Goal: Task Accomplishment & Management: Use online tool/utility

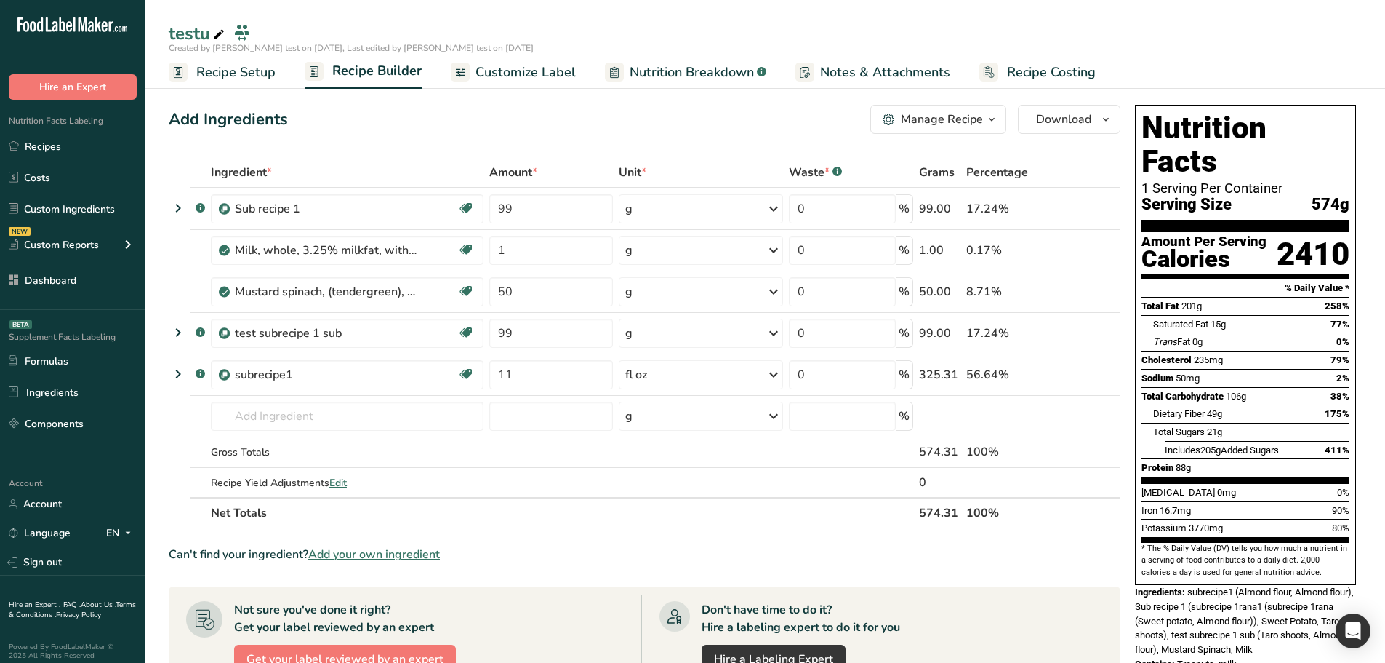
click at [575, 77] on ul "Recipe Setup Recipe Builder Customize Label Nutrition Breakdown .a-a{fill:#3473…" at bounding box center [765, 72] width 1240 height 34
click at [540, 70] on span "Customize Label" at bounding box center [526, 73] width 100 height 20
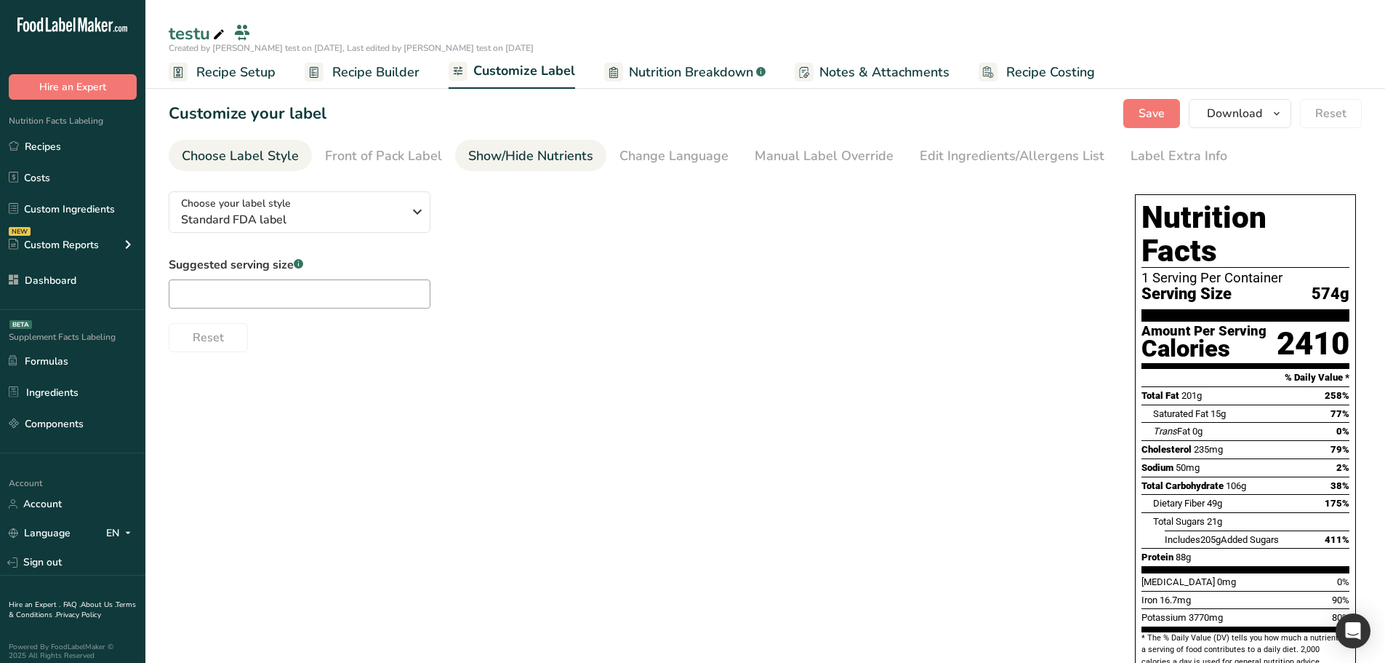
click at [575, 150] on div "Show/Hide Nutrients" at bounding box center [530, 156] width 125 height 20
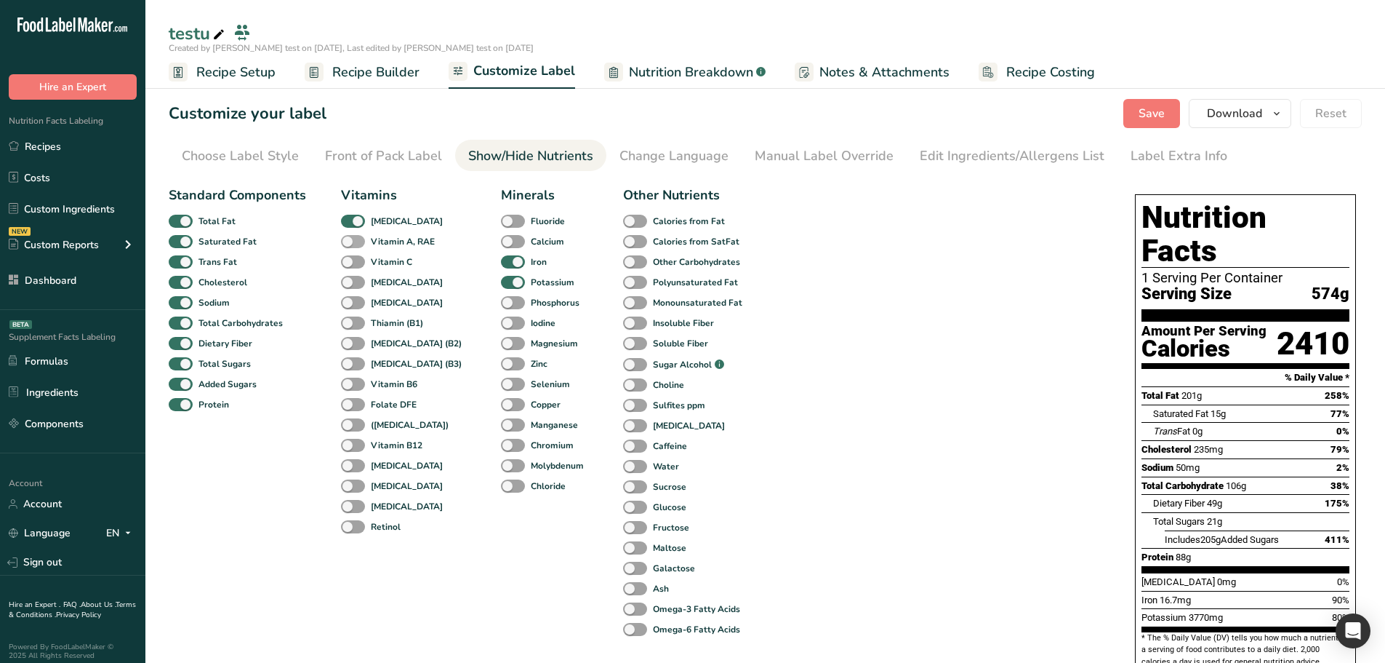
click at [352, 238] on span at bounding box center [353, 242] width 24 height 14
click at [351, 238] on input "Vitamin A, RAE" at bounding box center [345, 240] width 9 height 9
checkbox input "true"
click at [354, 258] on span at bounding box center [353, 262] width 24 height 14
click at [351, 258] on input "Vitamin C" at bounding box center [345, 261] width 9 height 9
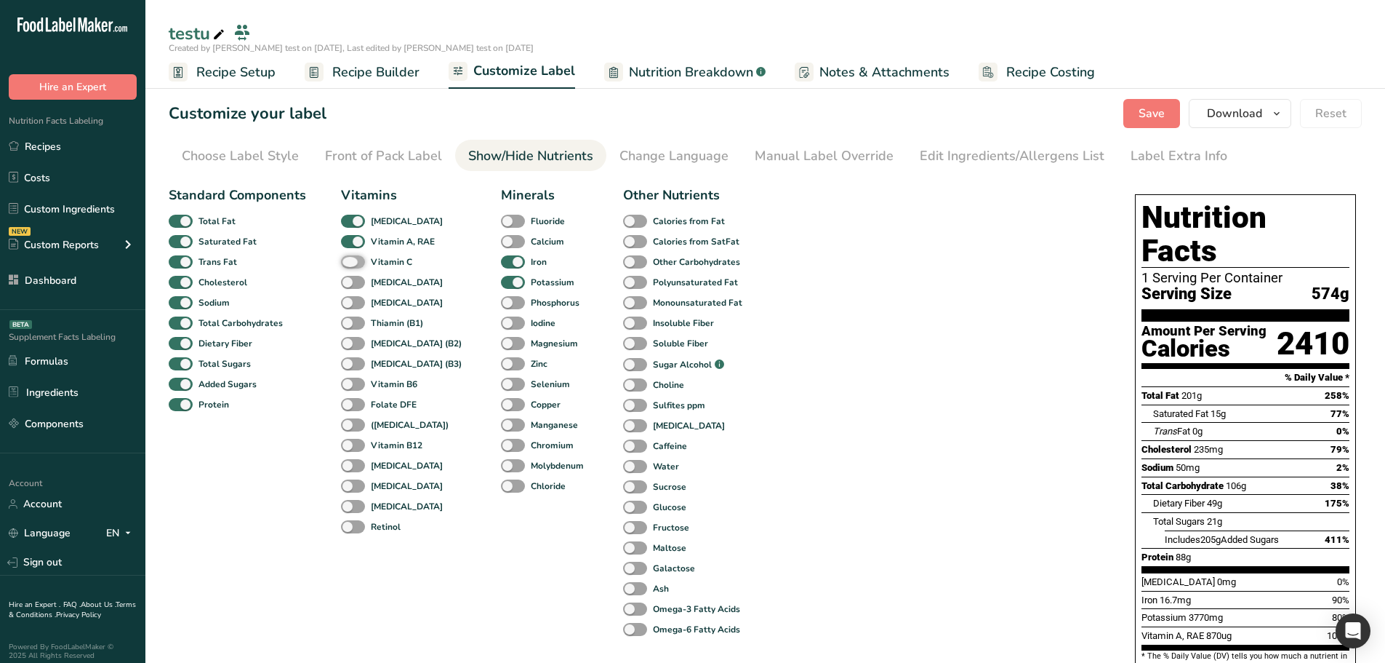
checkbox input "true"
click at [348, 279] on span at bounding box center [353, 283] width 24 height 14
click at [348, 279] on input "[MEDICAL_DATA]" at bounding box center [345, 281] width 9 height 9
checkbox input "true"
click at [348, 297] on span at bounding box center [353, 303] width 24 height 14
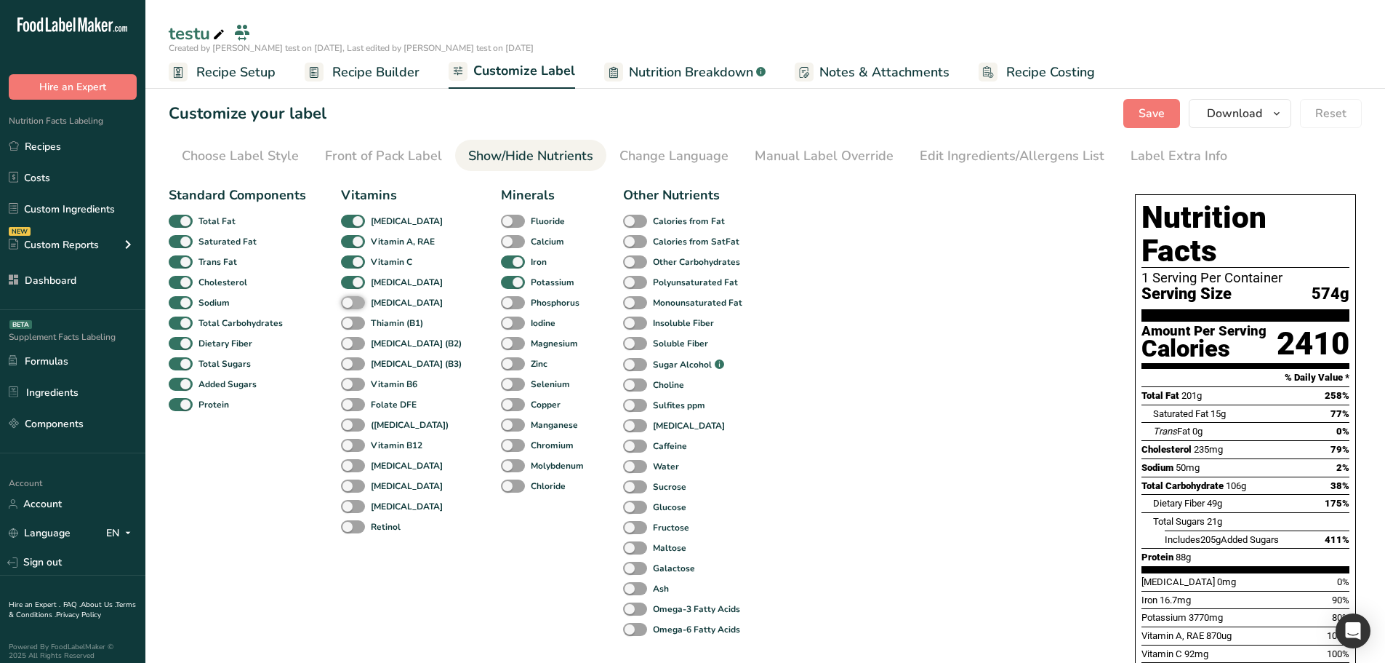
click at [348, 297] on input "[MEDICAL_DATA]" at bounding box center [345, 301] width 9 height 9
checkbox input "true"
click at [348, 319] on span at bounding box center [353, 323] width 24 height 14
click at [348, 319] on input "Thiamin (B1)" at bounding box center [345, 322] width 9 height 9
checkbox input "true"
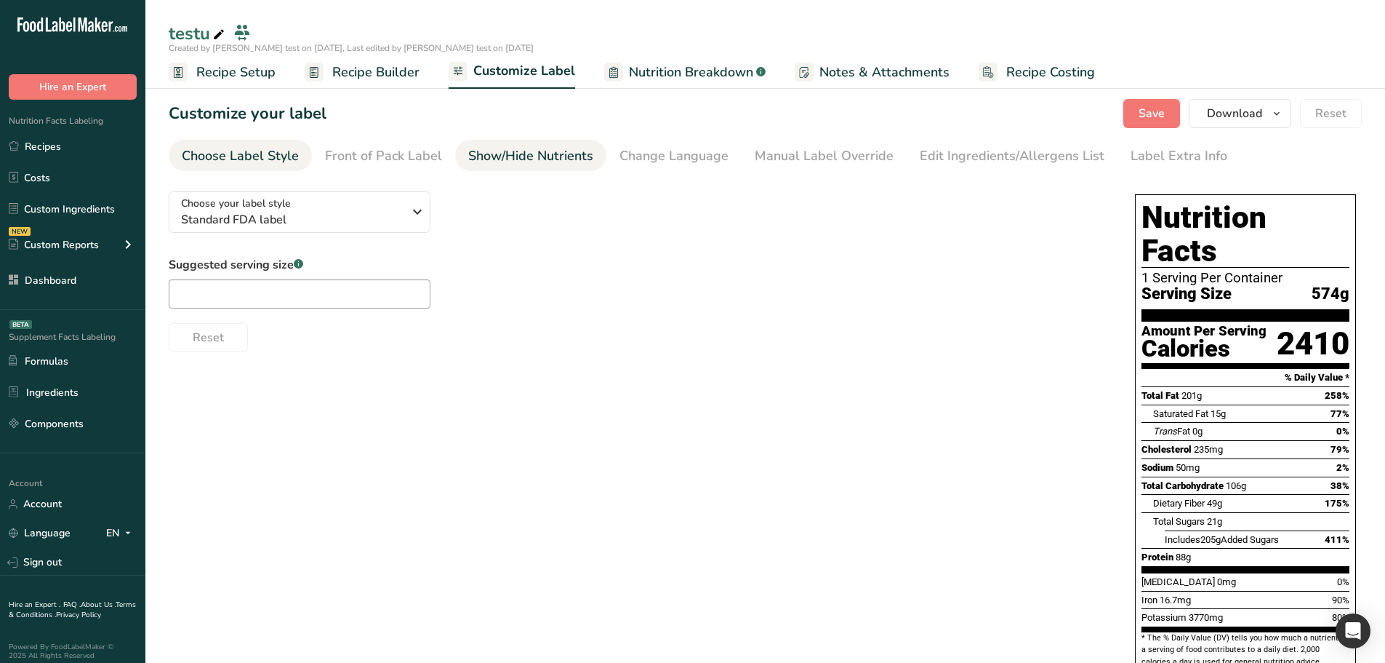
click at [529, 159] on div "Show/Hide Nutrients" at bounding box center [530, 156] width 125 height 20
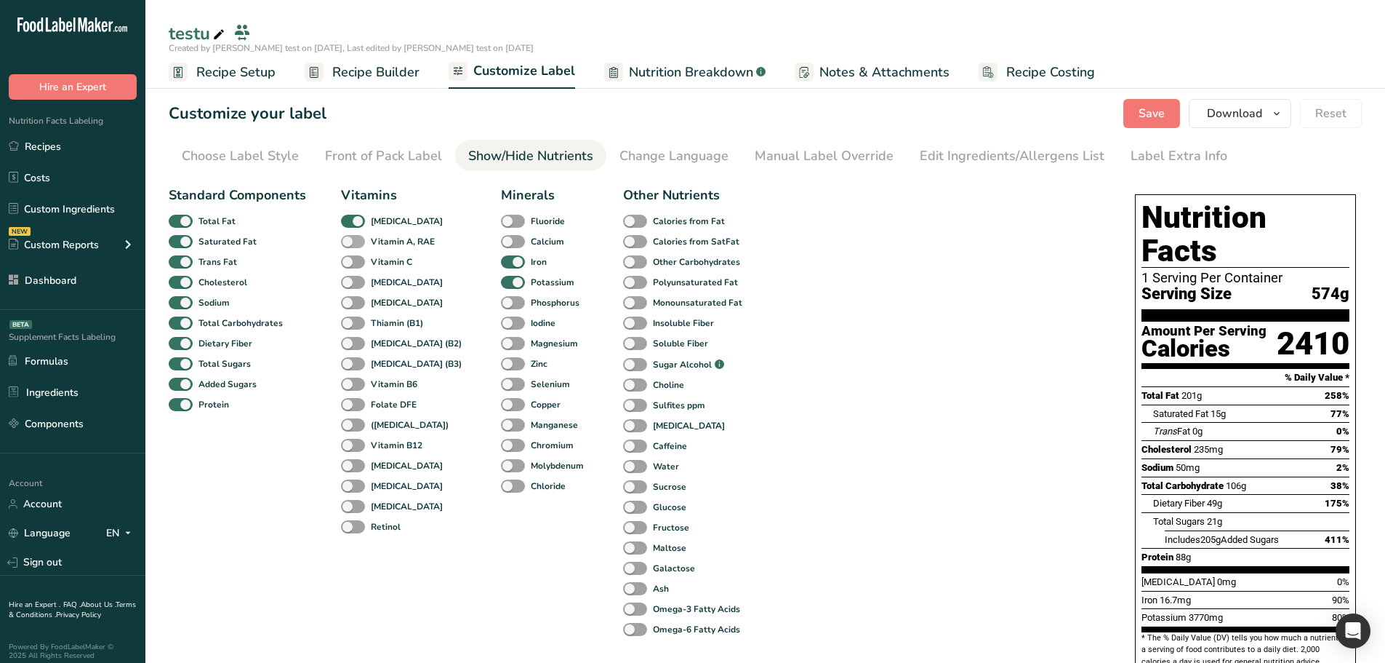
click at [371, 246] on b "Vitamin A, RAE" at bounding box center [403, 241] width 64 height 13
click at [351, 246] on input "Vitamin A, RAE" at bounding box center [345, 240] width 9 height 9
checkbox input "true"
click at [361, 260] on span at bounding box center [353, 262] width 24 height 14
click at [351, 260] on input "Vitamin C" at bounding box center [345, 261] width 9 height 9
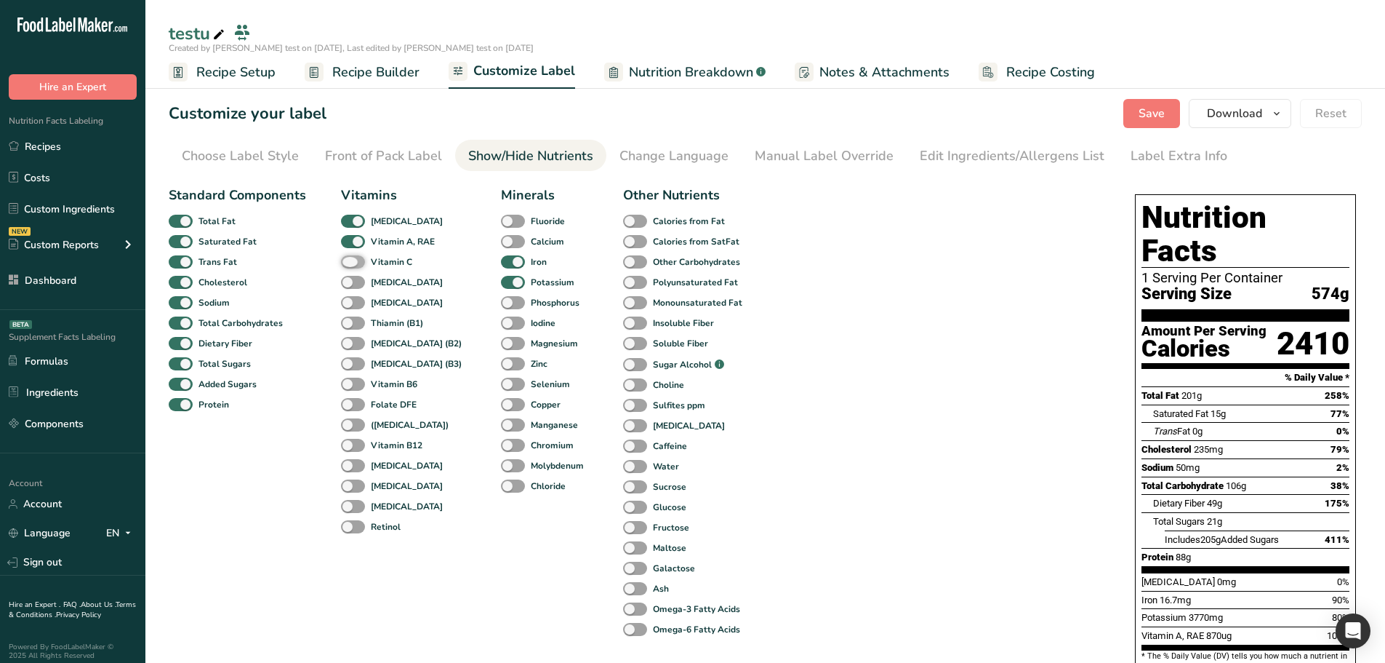
checkbox input "true"
click at [358, 279] on span at bounding box center [353, 283] width 24 height 14
click at [351, 279] on input "[MEDICAL_DATA]" at bounding box center [345, 281] width 9 height 9
checkbox input "true"
click at [356, 299] on span at bounding box center [353, 303] width 24 height 14
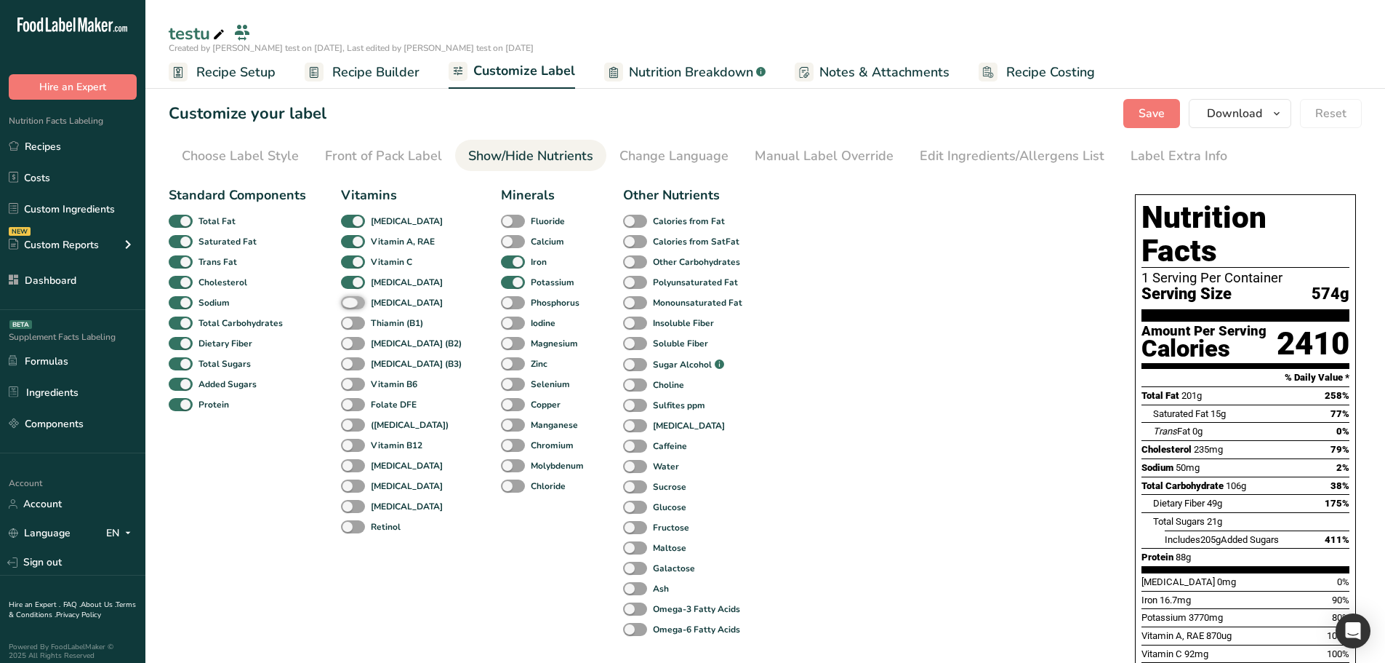
click at [351, 299] on input "[MEDICAL_DATA]" at bounding box center [345, 301] width 9 height 9
checkbox input "true"
click at [354, 320] on span at bounding box center [353, 323] width 24 height 14
click at [351, 320] on input "Thiamin (B1)" at bounding box center [345, 322] width 9 height 9
checkbox input "true"
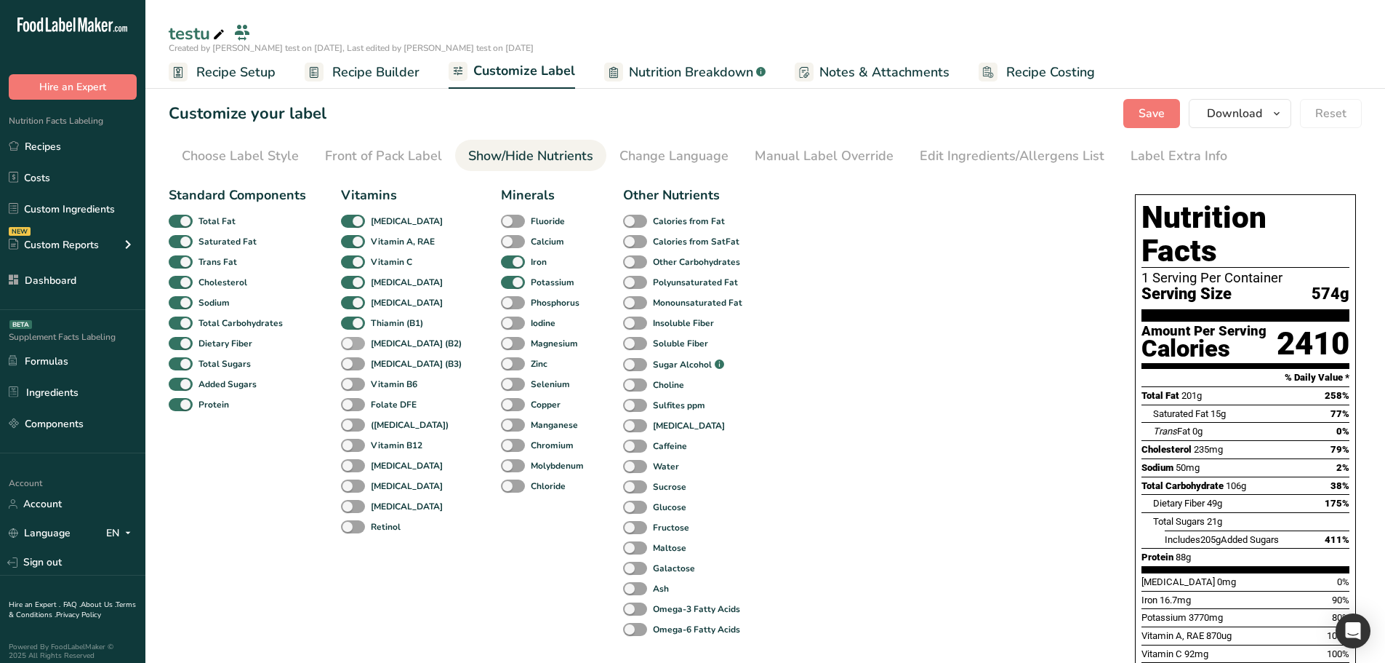
click at [351, 344] on span at bounding box center [353, 344] width 24 height 14
click at [351, 344] on input "[MEDICAL_DATA] (B2)" at bounding box center [345, 342] width 9 height 9
checkbox input "true"
click at [348, 357] on span at bounding box center [353, 364] width 24 height 14
click at [348, 359] on input "[MEDICAL_DATA] (B3)" at bounding box center [345, 363] width 9 height 9
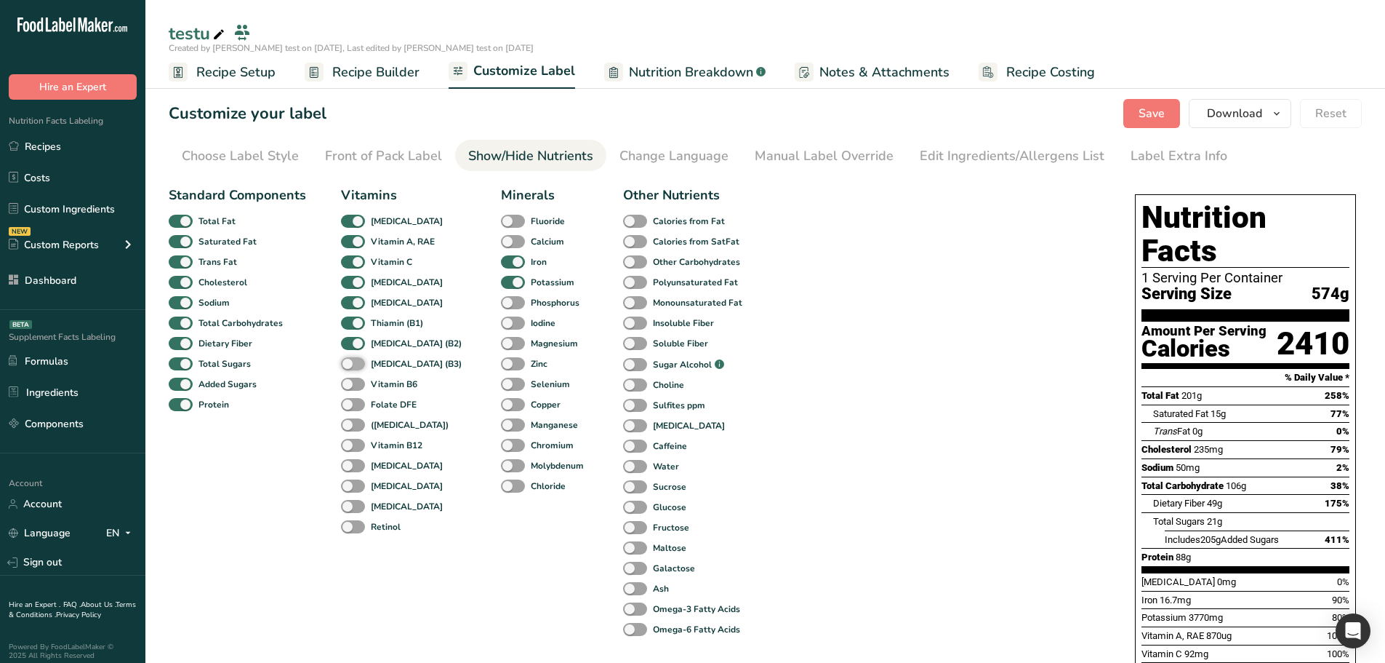
checkbox input "true"
click at [346, 388] on span at bounding box center [353, 384] width 24 height 14
click at [346, 388] on input "Vitamin B6" at bounding box center [345, 383] width 9 height 9
checkbox input "true"
click at [346, 400] on span at bounding box center [353, 405] width 24 height 14
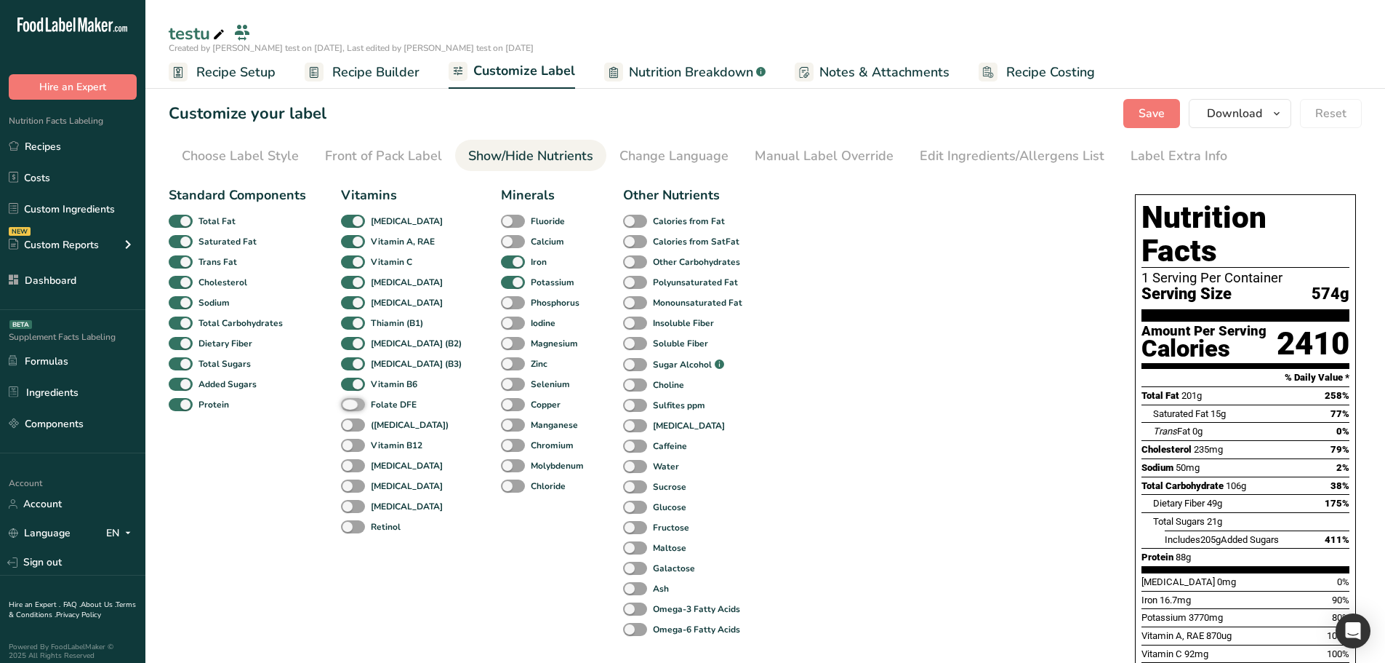
click at [346, 400] on input "Folate DFE" at bounding box center [345, 403] width 9 height 9
checkbox input "true"
click at [346, 428] on span at bounding box center [353, 425] width 24 height 14
click at [346, 428] on input "([MEDICAL_DATA])" at bounding box center [345, 424] width 9 height 9
checkbox input "true"
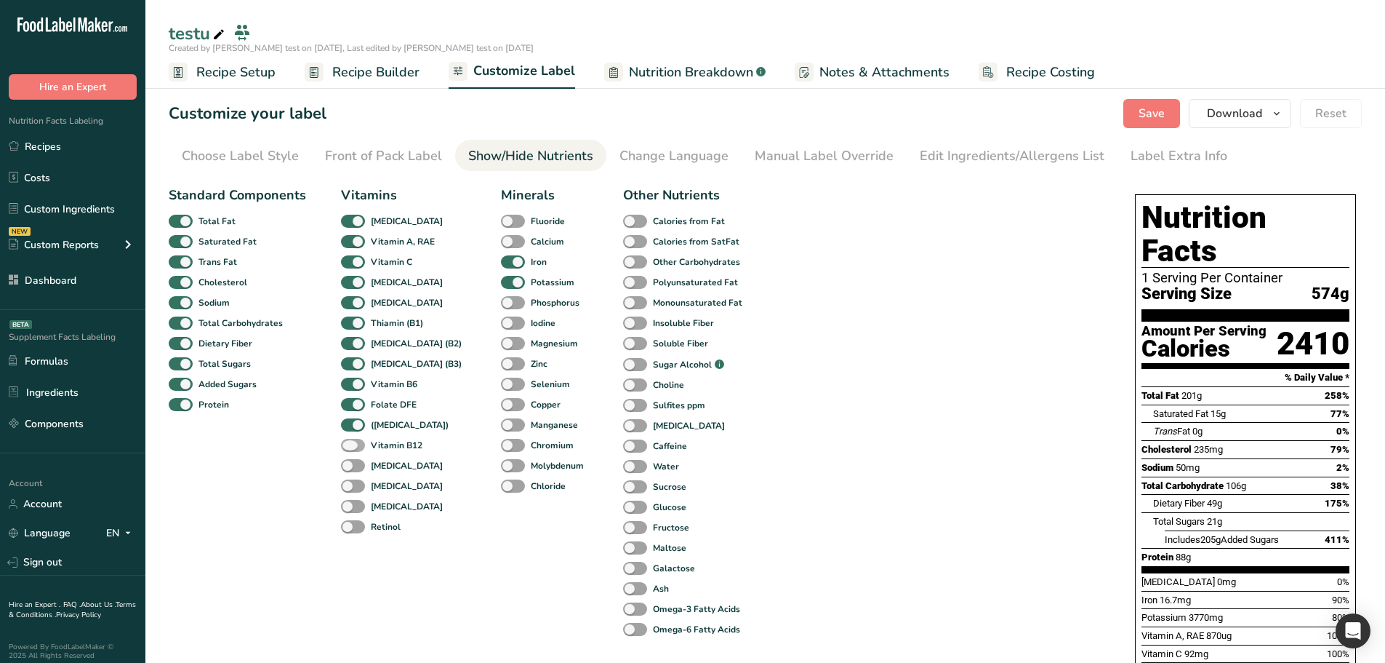
click at [345, 439] on span at bounding box center [353, 446] width 24 height 14
click at [345, 440] on input "Vitamin B12" at bounding box center [345, 444] width 9 height 9
checkbox input "true"
click at [345, 470] on span at bounding box center [353, 466] width 24 height 14
click at [345, 470] on input "[MEDICAL_DATA]" at bounding box center [345, 464] width 9 height 9
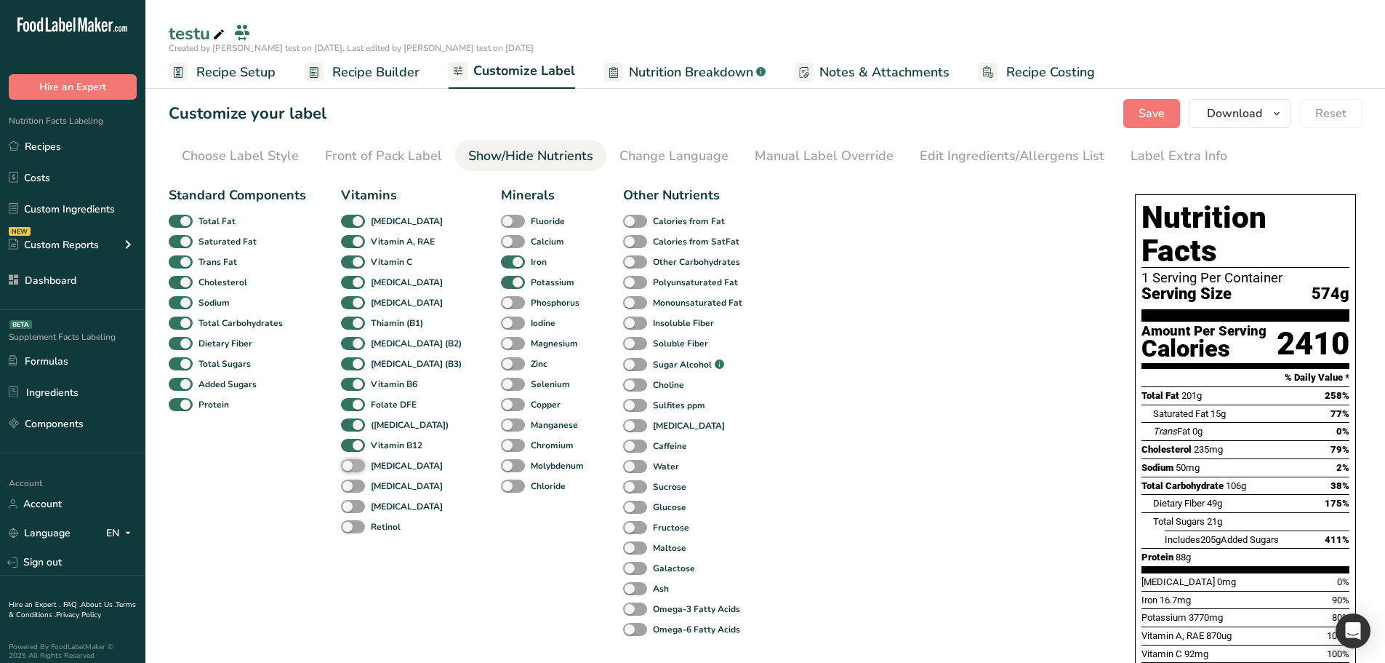
checkbox input "true"
click at [345, 491] on span at bounding box center [353, 486] width 24 height 14
click at [345, 490] on input "[MEDICAL_DATA]" at bounding box center [345, 485] width 9 height 9
checkbox input "true"
click at [348, 506] on span at bounding box center [353, 507] width 24 height 14
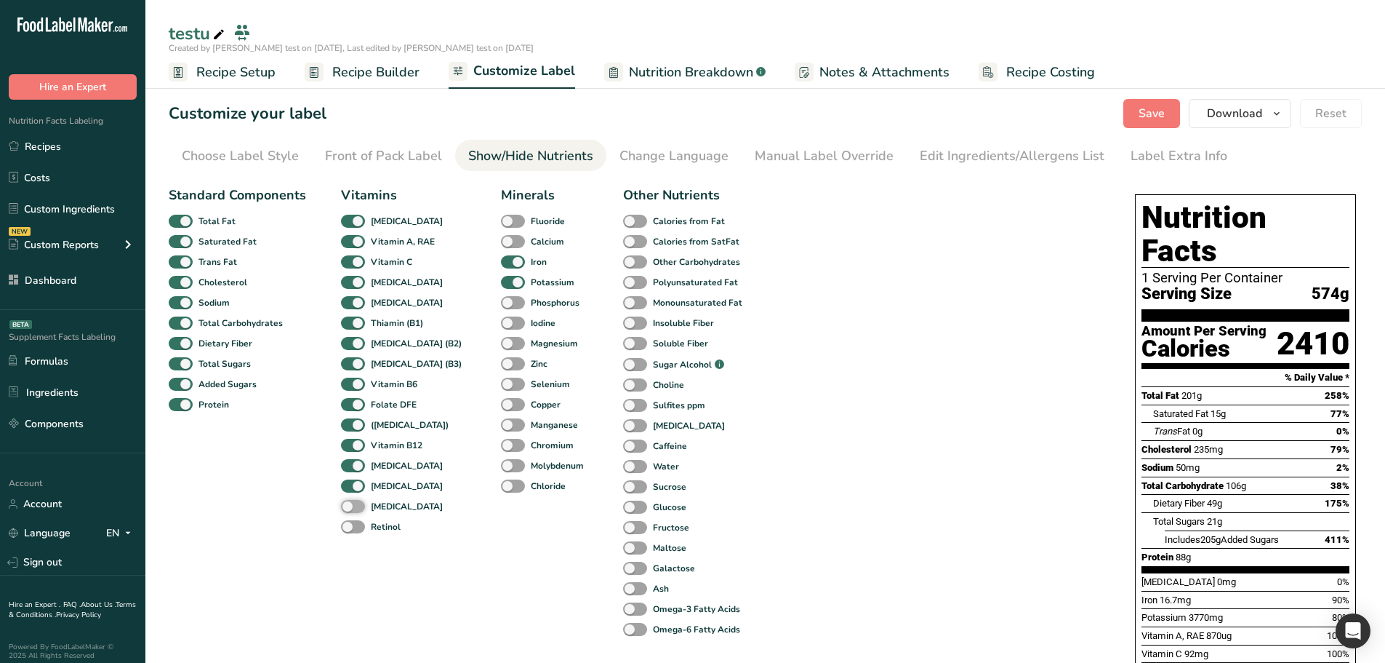
click at [348, 506] on input "[MEDICAL_DATA]" at bounding box center [345, 505] width 9 height 9
checkbox input "true"
click at [348, 521] on span at bounding box center [353, 527] width 24 height 14
click at [348, 521] on input "Retinol" at bounding box center [345, 525] width 9 height 9
checkbox input "true"
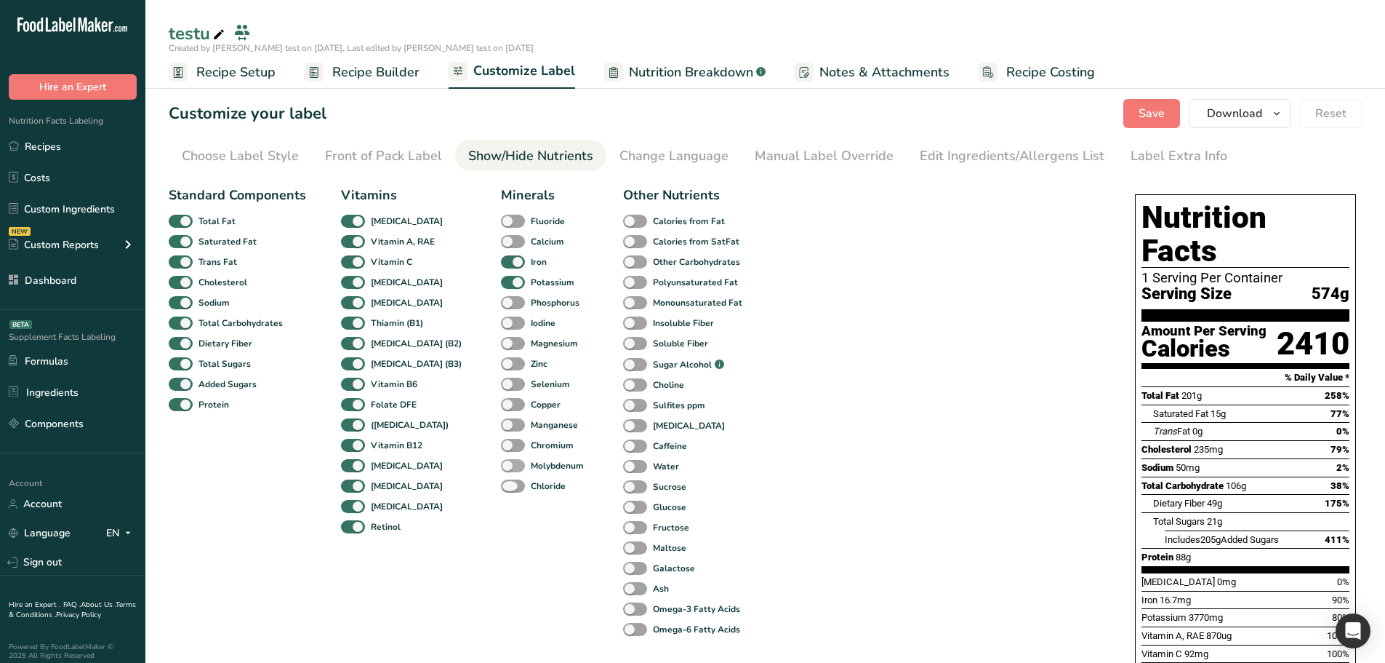
drag, startPoint x: 494, startPoint y: 489, endPoint x: 494, endPoint y: 460, distance: 28.4
click at [501, 488] on span at bounding box center [513, 486] width 24 height 14
click at [501, 488] on input "Chloride" at bounding box center [505, 485] width 9 height 9
checkbox input "true"
click at [501, 457] on div "Molybdenum" at bounding box center [512, 465] width 22 height 20
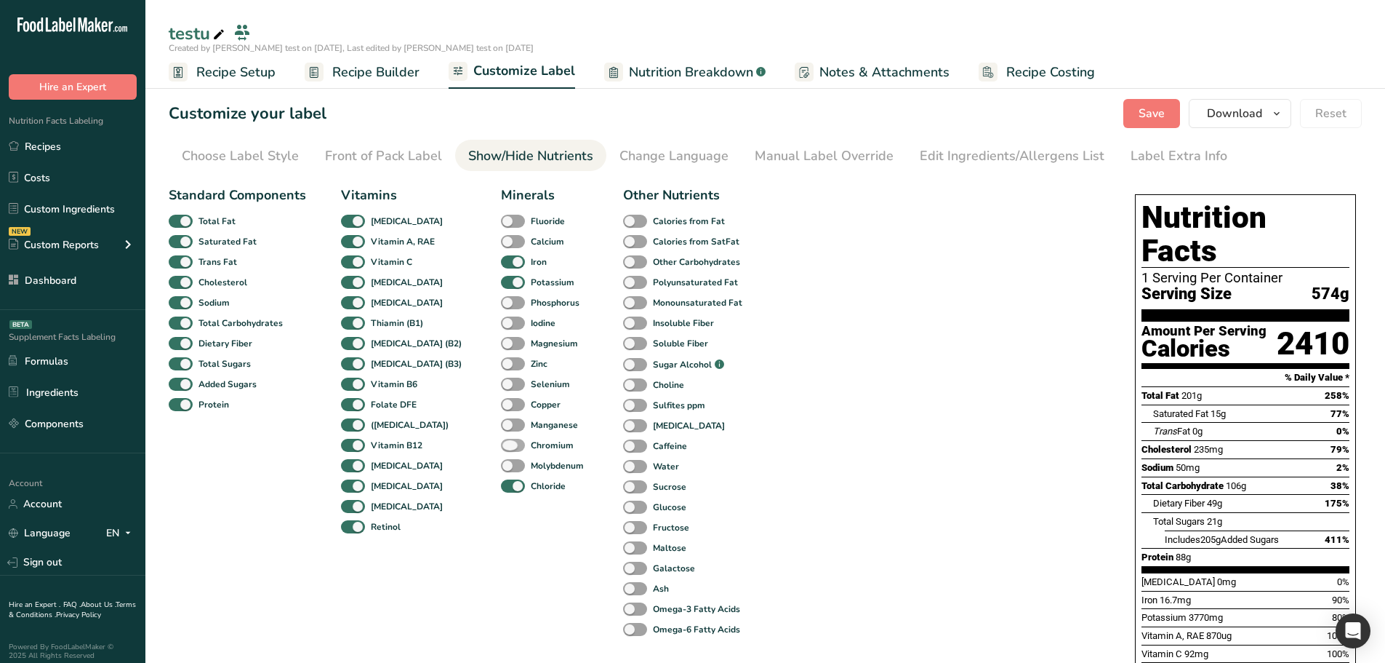
click at [501, 445] on span at bounding box center [513, 446] width 24 height 14
click at [501, 445] on input "Chromium" at bounding box center [505, 444] width 9 height 9
checkbox input "true"
click at [501, 471] on span at bounding box center [513, 466] width 24 height 14
click at [501, 470] on input "Molybdenum" at bounding box center [505, 464] width 9 height 9
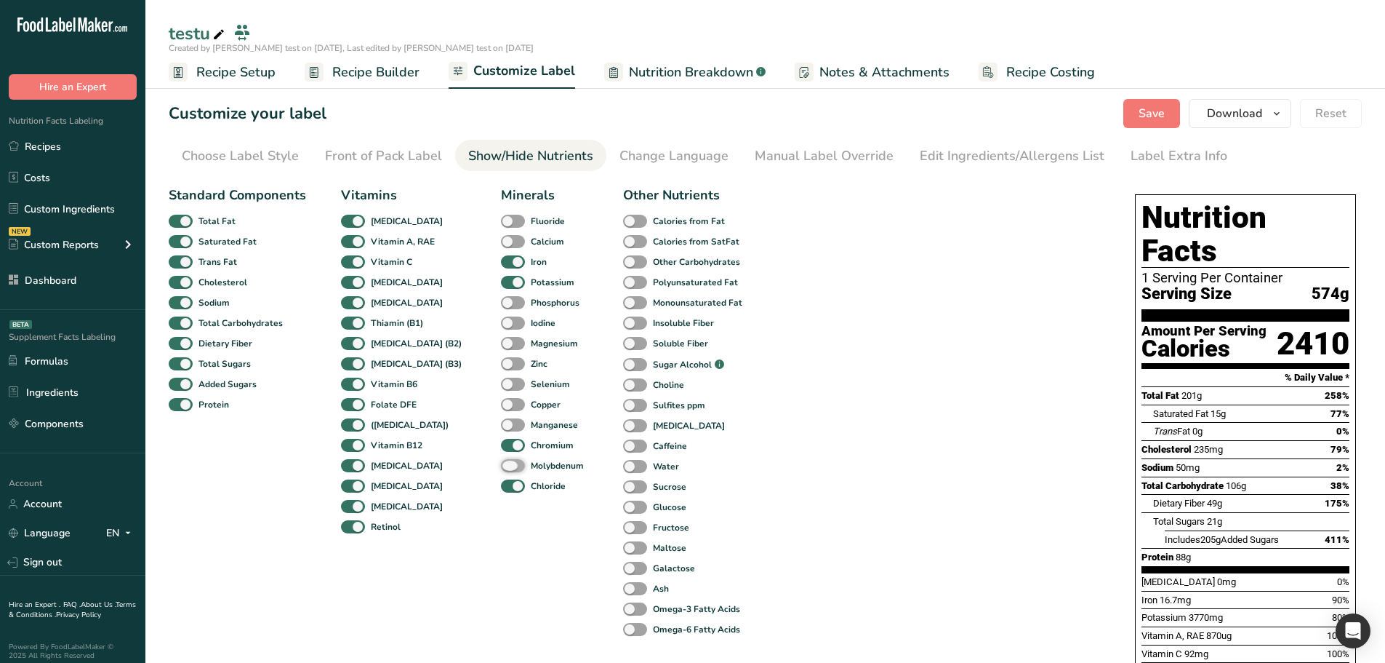
checkbox input "true"
click at [501, 420] on span at bounding box center [513, 425] width 24 height 14
click at [501, 420] on input "Manganese" at bounding box center [505, 424] width 9 height 9
checkbox input "true"
drag, startPoint x: 490, startPoint y: 407, endPoint x: 492, endPoint y: 387, distance: 19.7
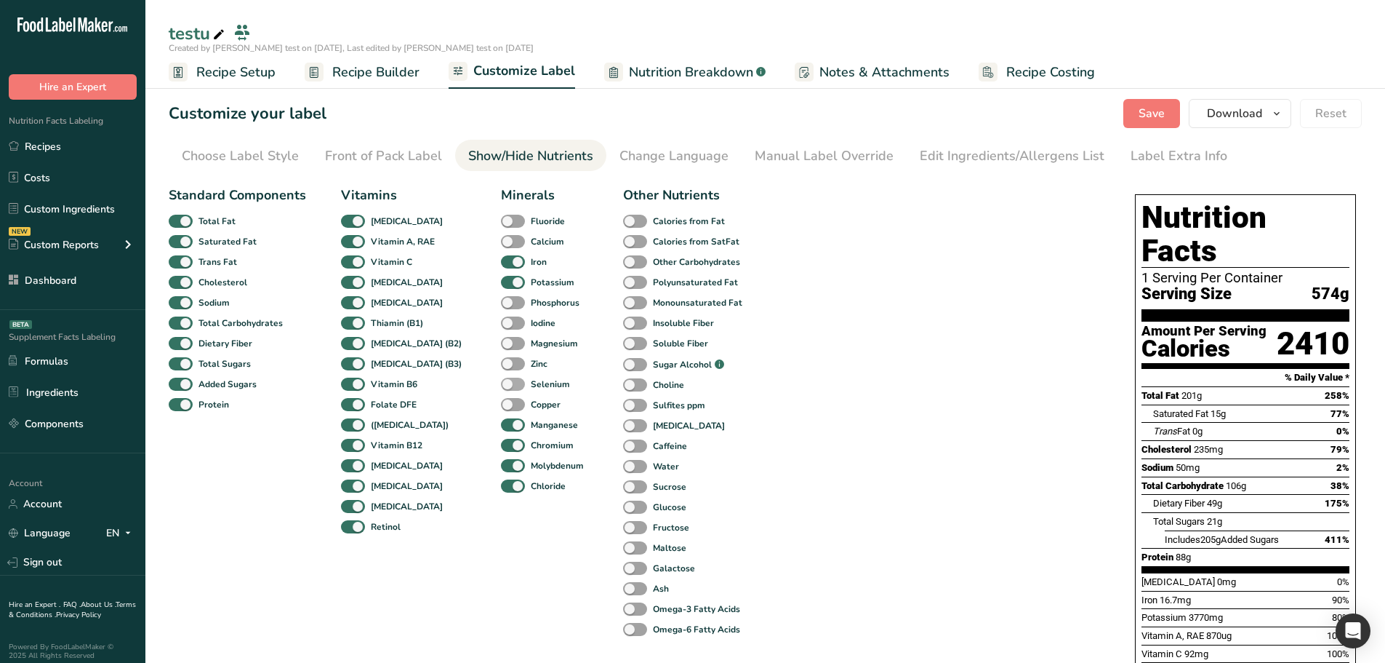
click at [501, 406] on span at bounding box center [513, 405] width 24 height 14
click at [501, 406] on input "Copper" at bounding box center [505, 403] width 9 height 9
checkbox input "true"
click at [501, 382] on span at bounding box center [513, 384] width 24 height 14
click at [501, 382] on input "Selenium" at bounding box center [505, 383] width 9 height 9
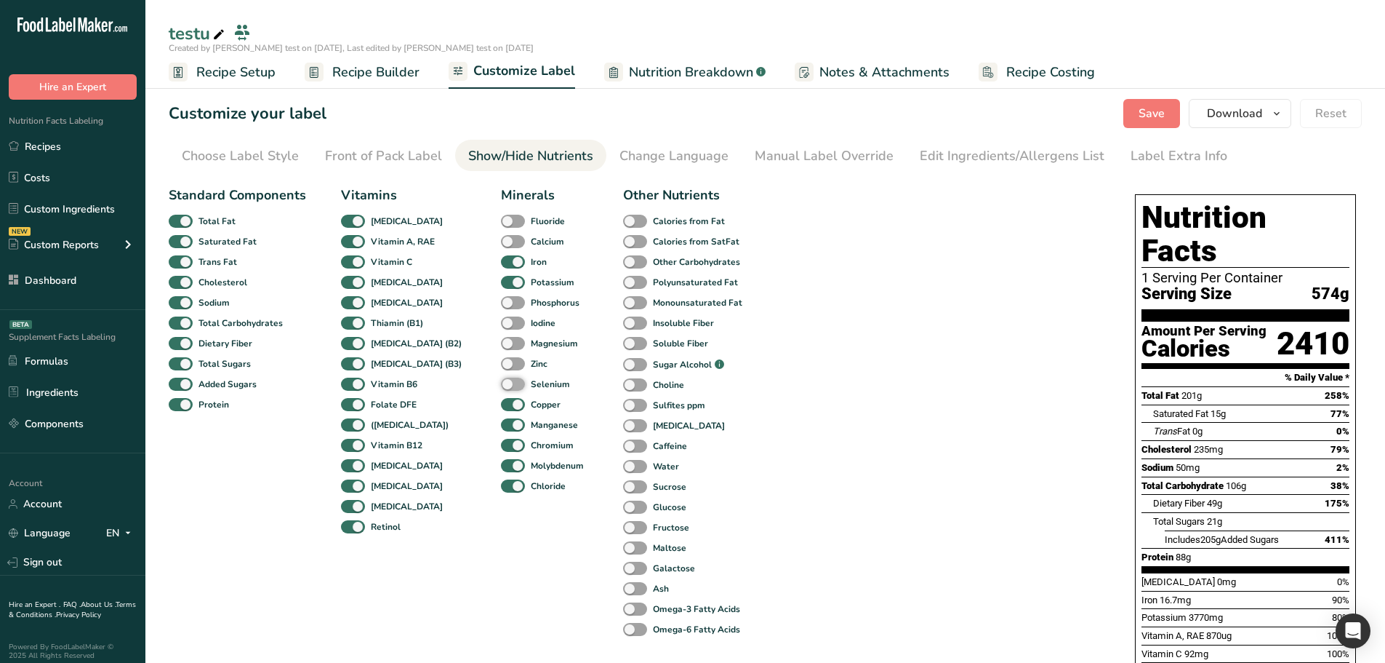
checkbox input "true"
drag, startPoint x: 492, startPoint y: 361, endPoint x: 492, endPoint y: 346, distance: 14.5
click at [501, 360] on span at bounding box center [513, 364] width 24 height 14
click at [501, 360] on input "Zinc" at bounding box center [505, 363] width 9 height 9
checkbox input "true"
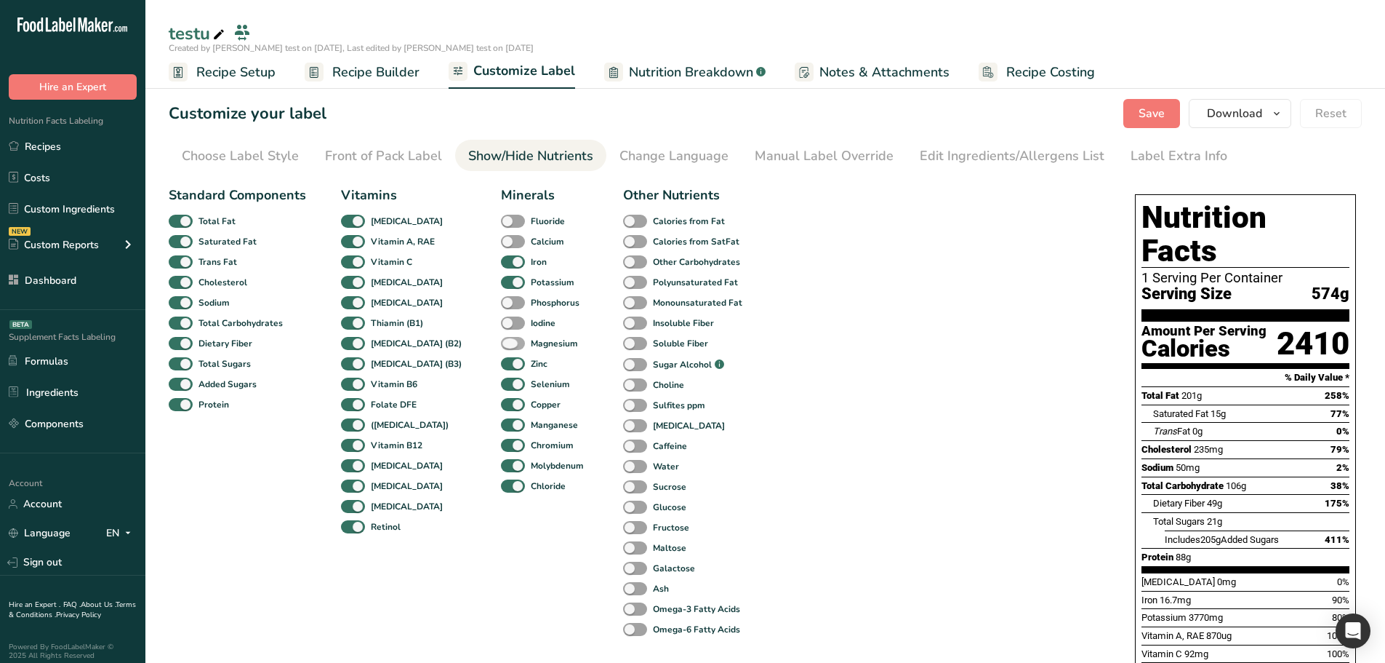
click at [501, 339] on span at bounding box center [513, 344] width 24 height 14
click at [501, 339] on input "Magnesium" at bounding box center [505, 342] width 9 height 9
checkbox input "true"
click at [501, 324] on span at bounding box center [513, 323] width 24 height 14
click at [501, 324] on input "Iodine" at bounding box center [505, 322] width 9 height 9
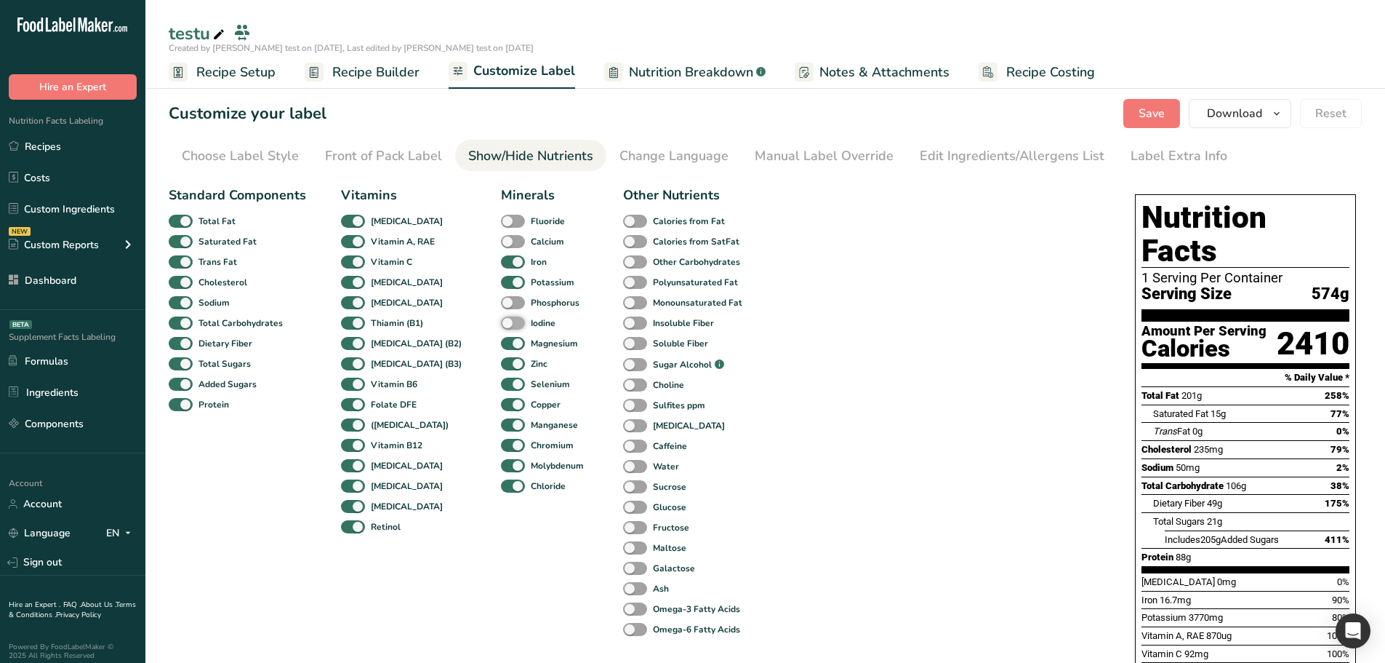
checkbox input "true"
click at [501, 307] on span at bounding box center [513, 303] width 24 height 14
click at [501, 307] on input "Phosphorus" at bounding box center [505, 301] width 9 height 9
checkbox input "true"
click at [501, 235] on span at bounding box center [513, 242] width 24 height 14
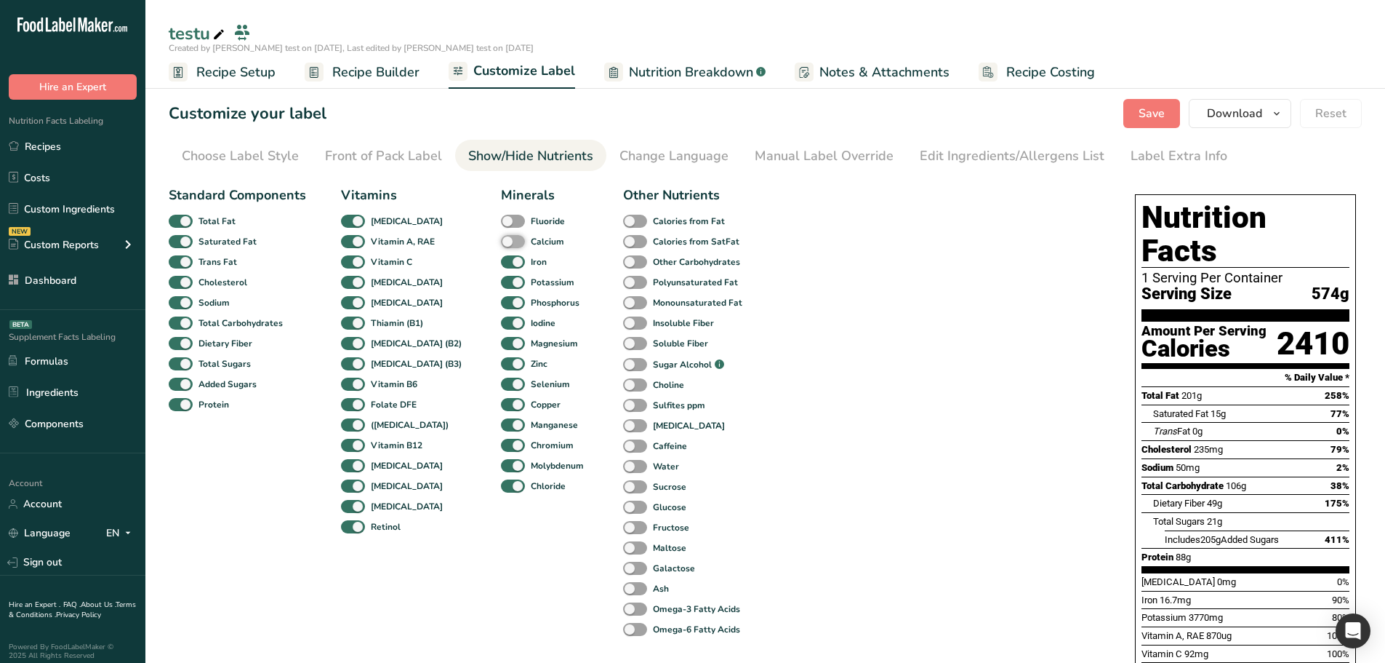
click at [501, 236] on input "Calcium" at bounding box center [505, 240] width 9 height 9
checkbox input "true"
drag, startPoint x: 484, startPoint y: 218, endPoint x: 524, endPoint y: 221, distance: 40.1
click at [501, 219] on span at bounding box center [513, 222] width 24 height 14
click at [501, 219] on input "Fluoride" at bounding box center [505, 220] width 9 height 9
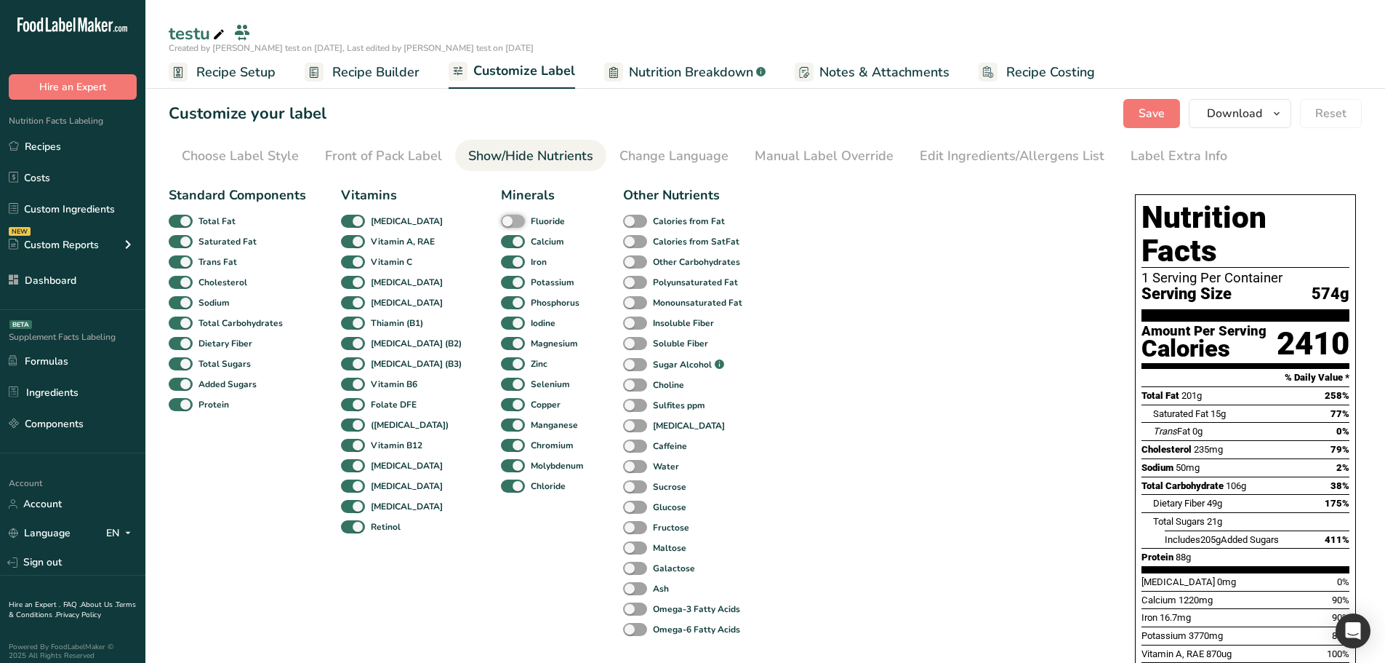
checkbox input "true"
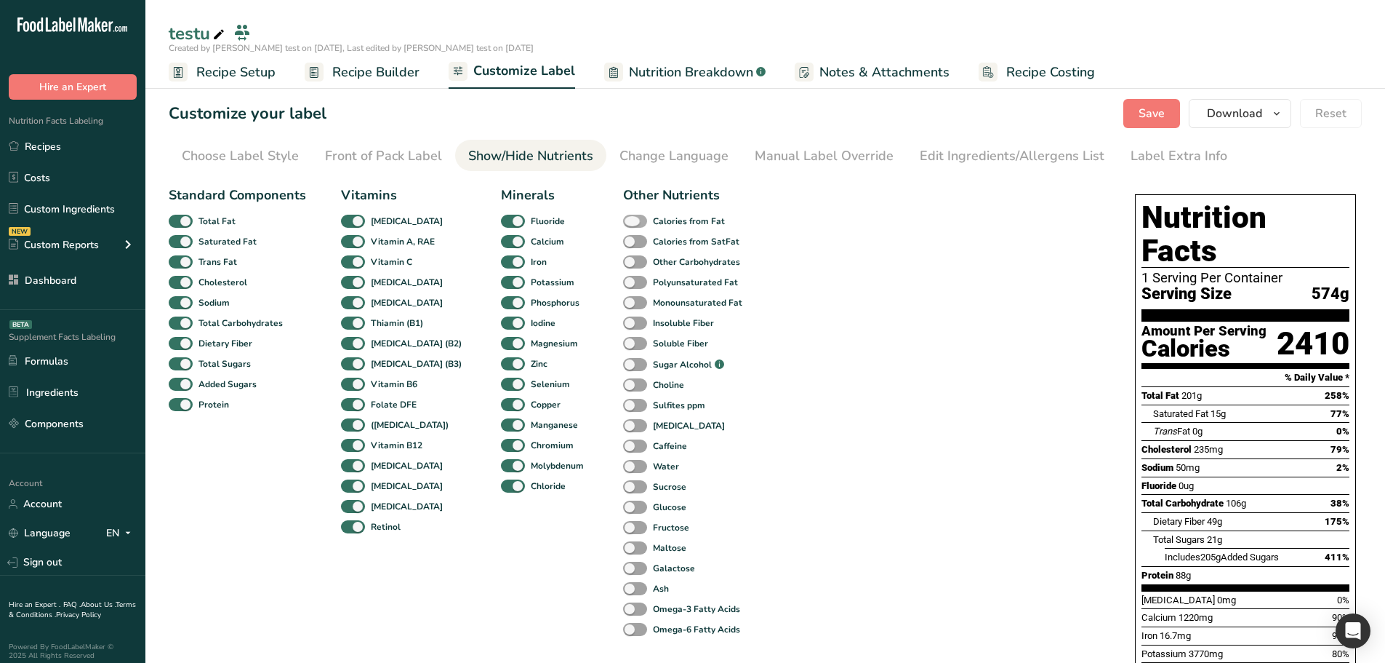
click at [623, 220] on span at bounding box center [635, 222] width 24 height 14
click at [623, 220] on input "Calories from Fat" at bounding box center [627, 220] width 9 height 9
checkbox input "true"
click at [623, 249] on div "Calories from SatFat" at bounding box center [638, 241] width 31 height 20
click at [623, 238] on span at bounding box center [635, 242] width 24 height 14
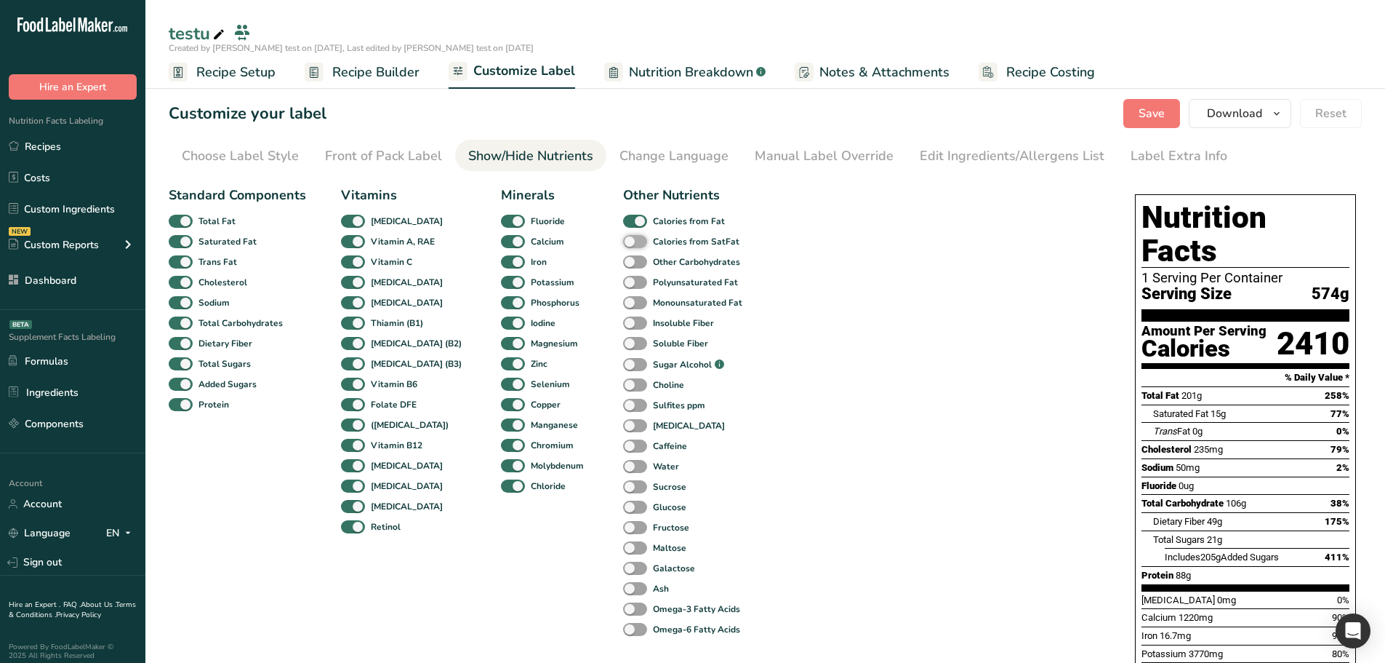
click at [623, 238] on input "Calories from SatFat" at bounding box center [627, 240] width 9 height 9
checkbox input "true"
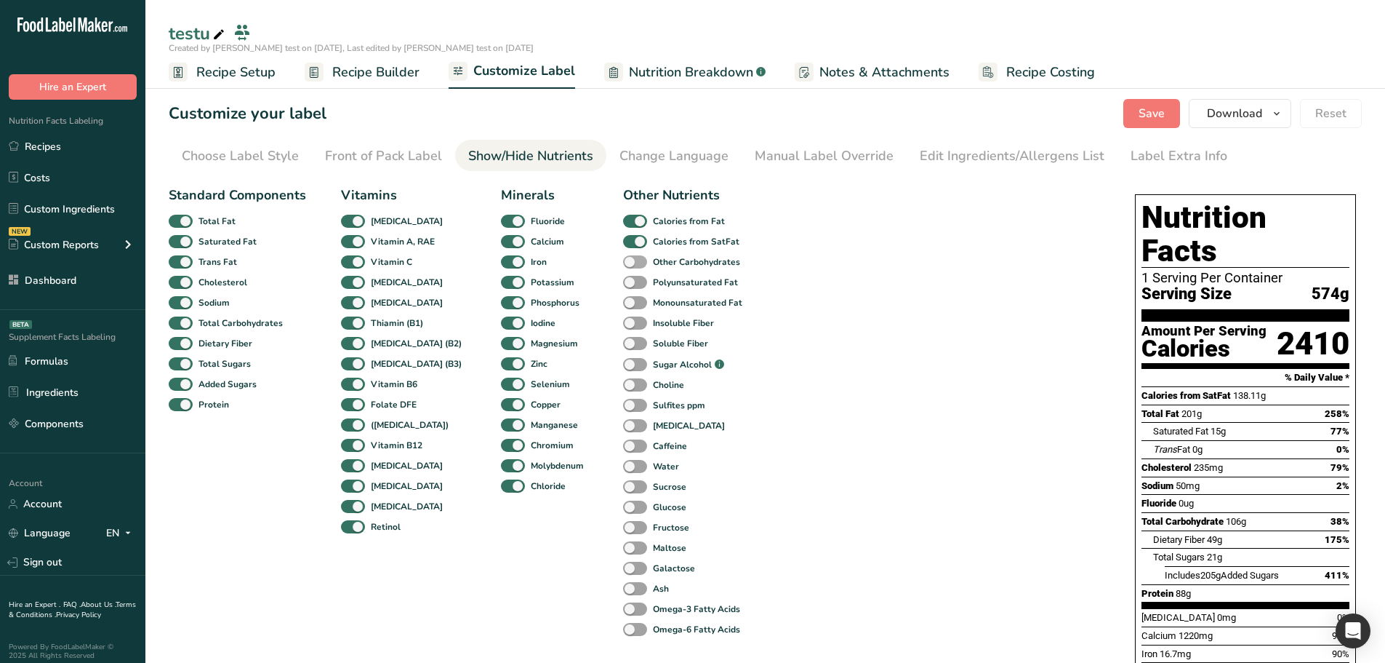
click at [623, 265] on span at bounding box center [635, 262] width 24 height 14
click at [623, 265] on input "Other Carbohydrates" at bounding box center [627, 261] width 9 height 9
checkbox input "true"
click at [623, 286] on span at bounding box center [635, 283] width 24 height 14
click at [623, 286] on input "Polyunsaturated Fat" at bounding box center [627, 281] width 9 height 9
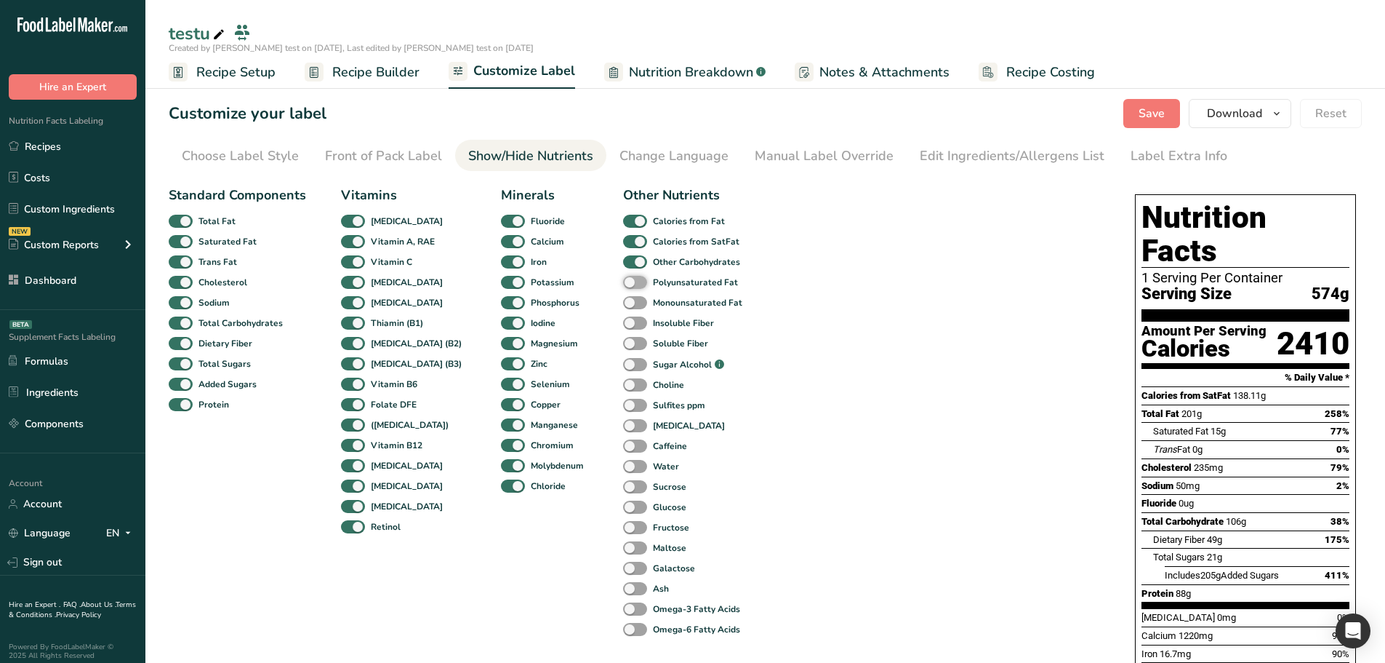
checkbox input "true"
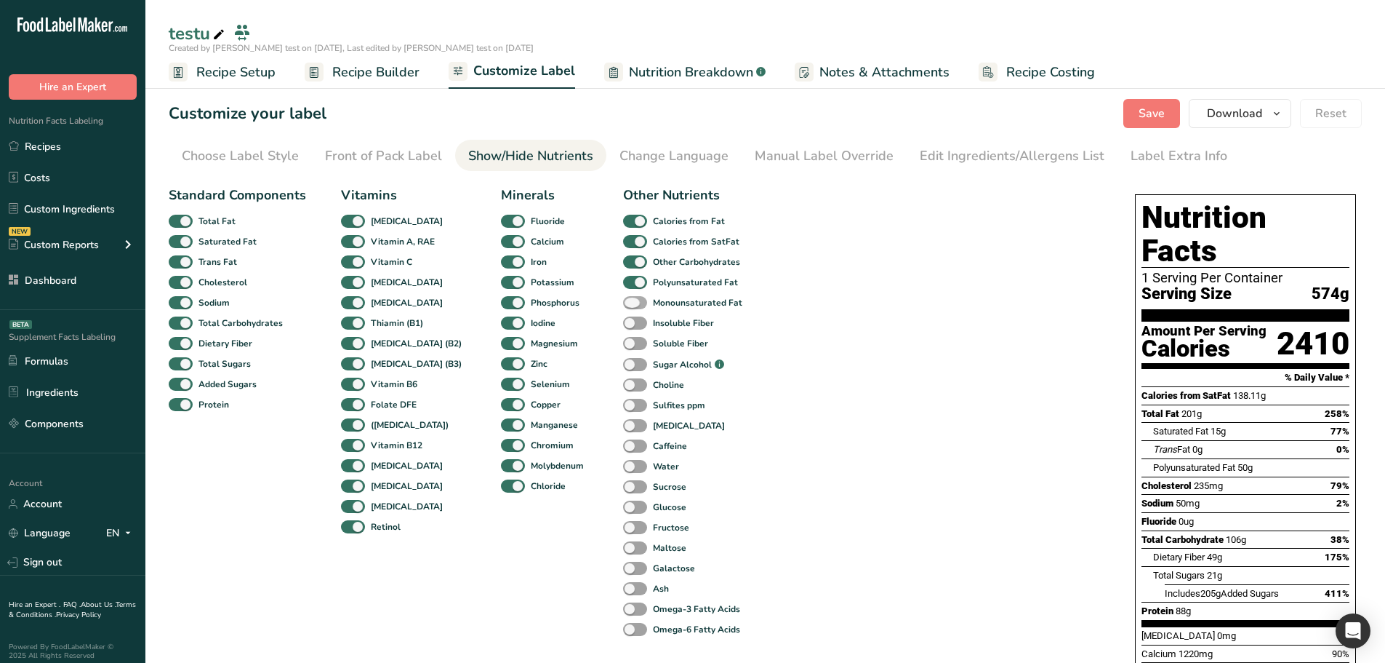
click at [623, 302] on span at bounding box center [635, 303] width 24 height 14
click at [623, 302] on input "Monounsaturated Fat" at bounding box center [627, 301] width 9 height 9
checkbox input "true"
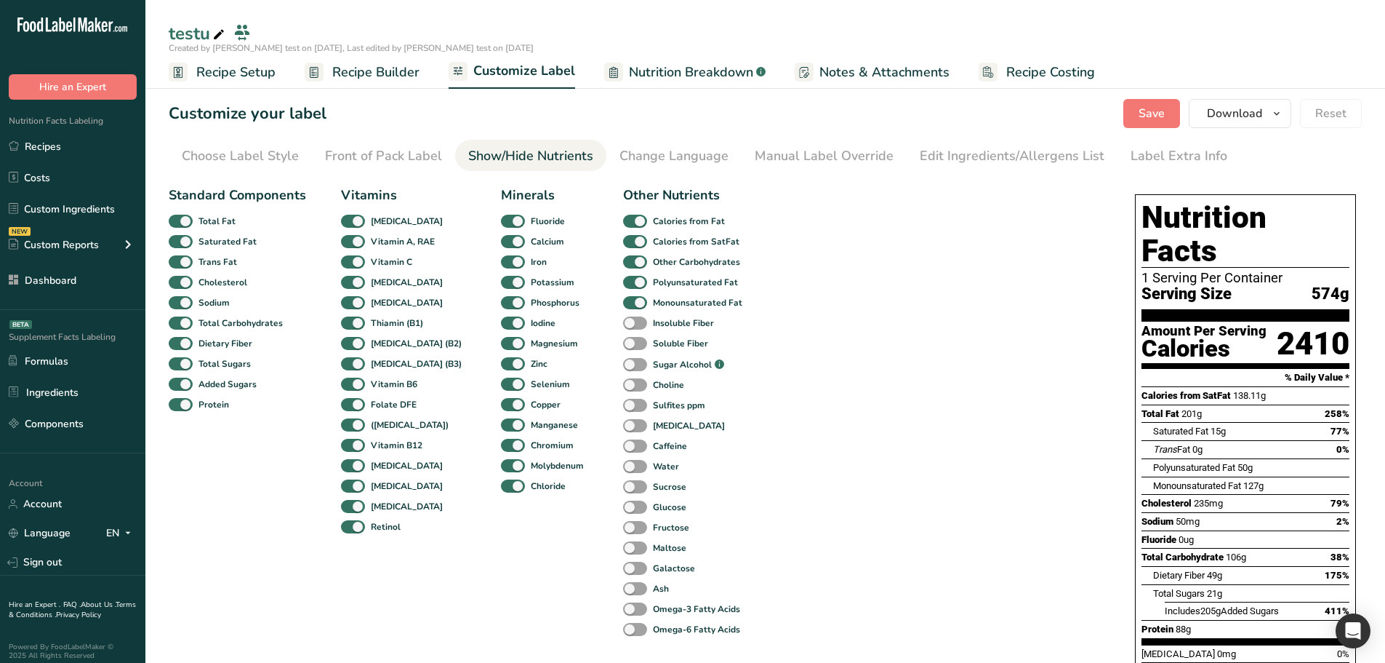
click at [623, 313] on div "Insoluble Fiber" at bounding box center [638, 323] width 31 height 20
click at [623, 331] on div "Insoluble Fiber" at bounding box center [638, 323] width 31 height 20
click at [623, 323] on span at bounding box center [635, 323] width 24 height 14
click at [623, 323] on input "Insoluble Fiber" at bounding box center [627, 322] width 9 height 9
checkbox input "true"
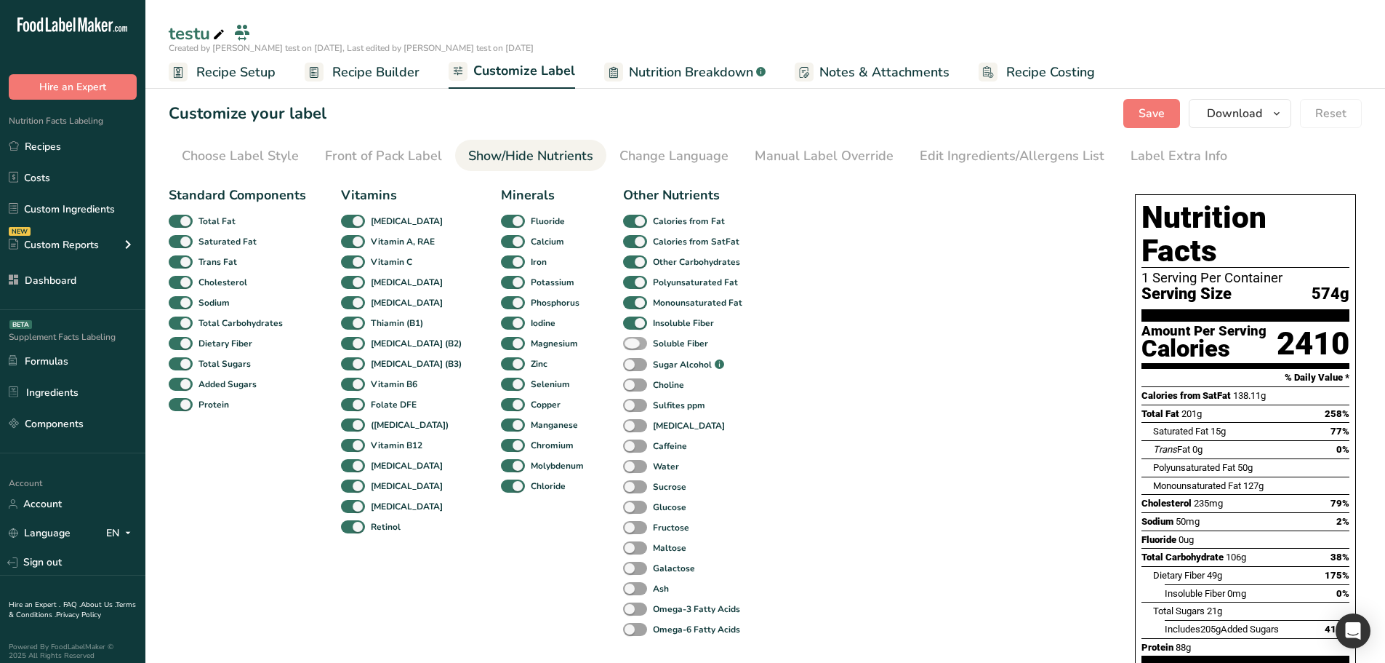
click at [623, 340] on span at bounding box center [635, 344] width 24 height 14
click at [623, 340] on input "Soluble Fiber" at bounding box center [627, 342] width 9 height 9
checkbox input "true"
click at [623, 356] on label "Sugar Alcohol .a-a{fill:#347362;}.b-a{fill:#fff;}" at bounding box center [673, 364] width 101 height 16
click at [623, 360] on input "Sugar Alcohol .a-a{fill:#347362;}.b-a{fill:#fff;}" at bounding box center [627, 364] width 9 height 9
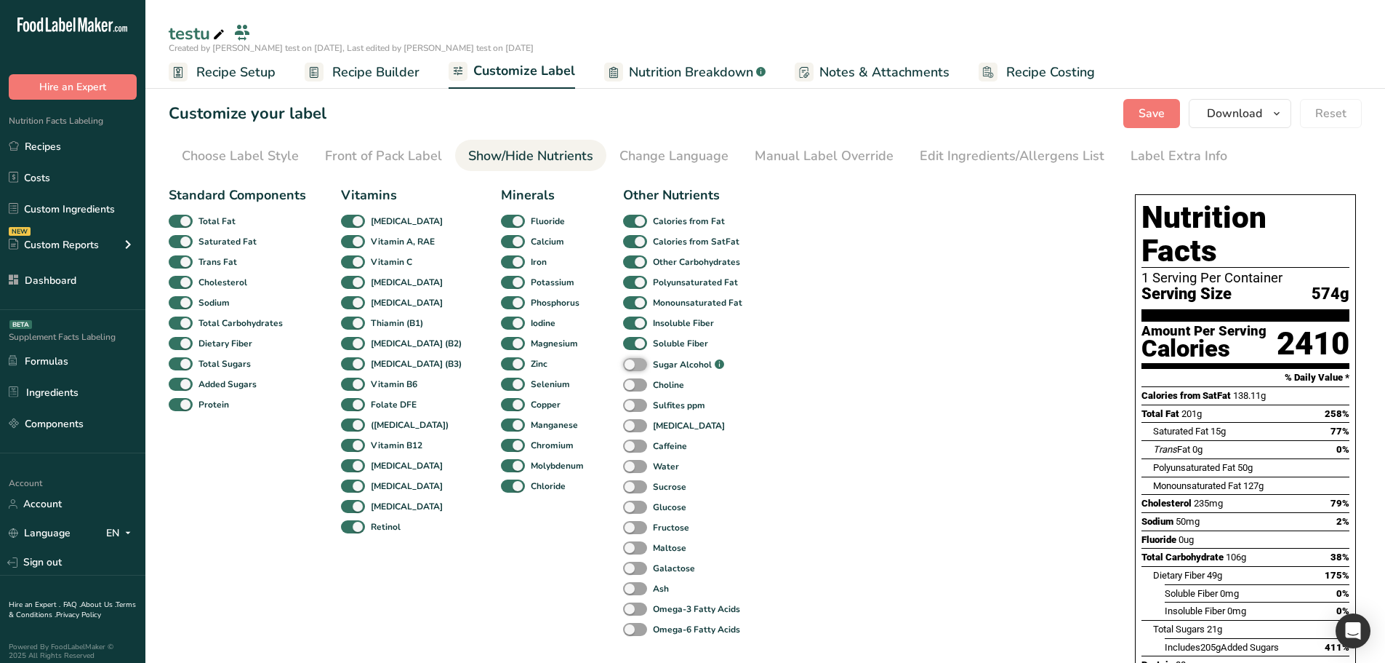
checkbox input "true"
click at [623, 381] on span at bounding box center [635, 385] width 24 height 14
click at [623, 381] on input "Choline" at bounding box center [627, 384] width 9 height 9
checkbox input "true"
drag, startPoint x: 612, startPoint y: 405, endPoint x: 613, endPoint y: 425, distance: 19.6
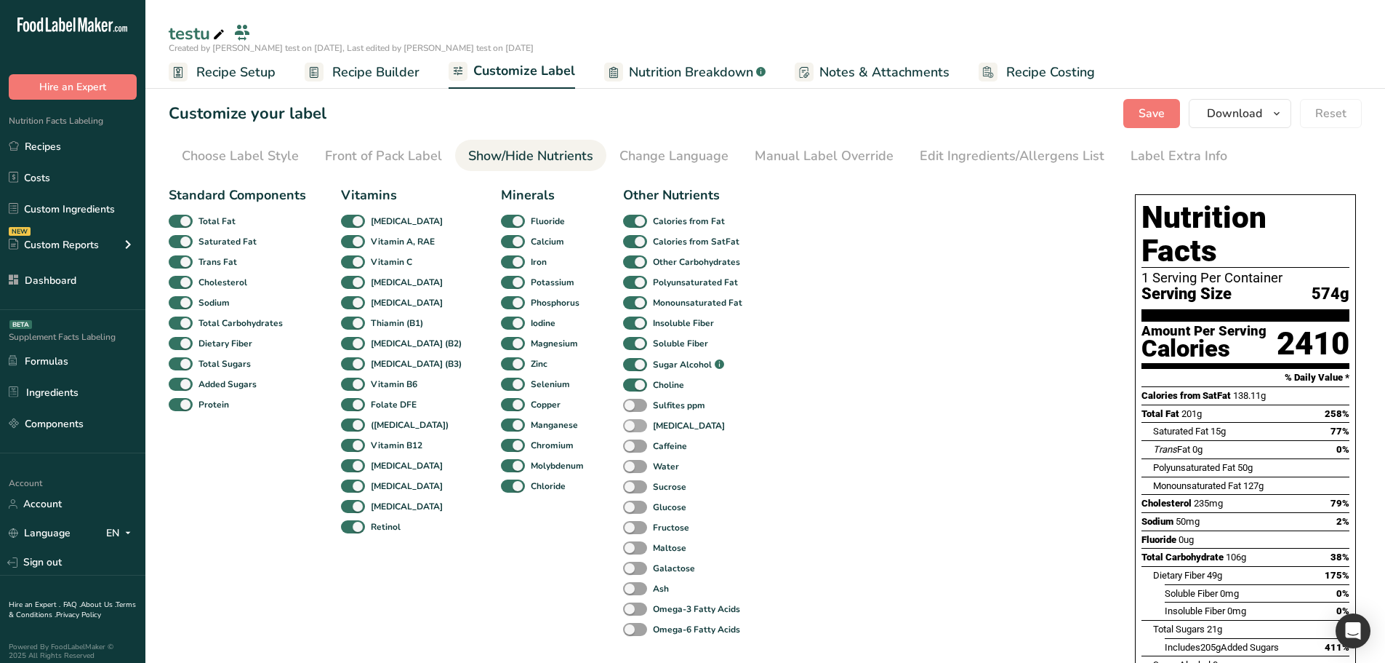
click at [623, 412] on div "Sulfites ppm" at bounding box center [638, 405] width 31 height 20
click at [623, 425] on span at bounding box center [635, 426] width 24 height 14
click at [623, 425] on input "[MEDICAL_DATA]" at bounding box center [627, 424] width 9 height 9
checkbox input "true"
drag, startPoint x: 613, startPoint y: 444, endPoint x: 613, endPoint y: 461, distance: 17.5
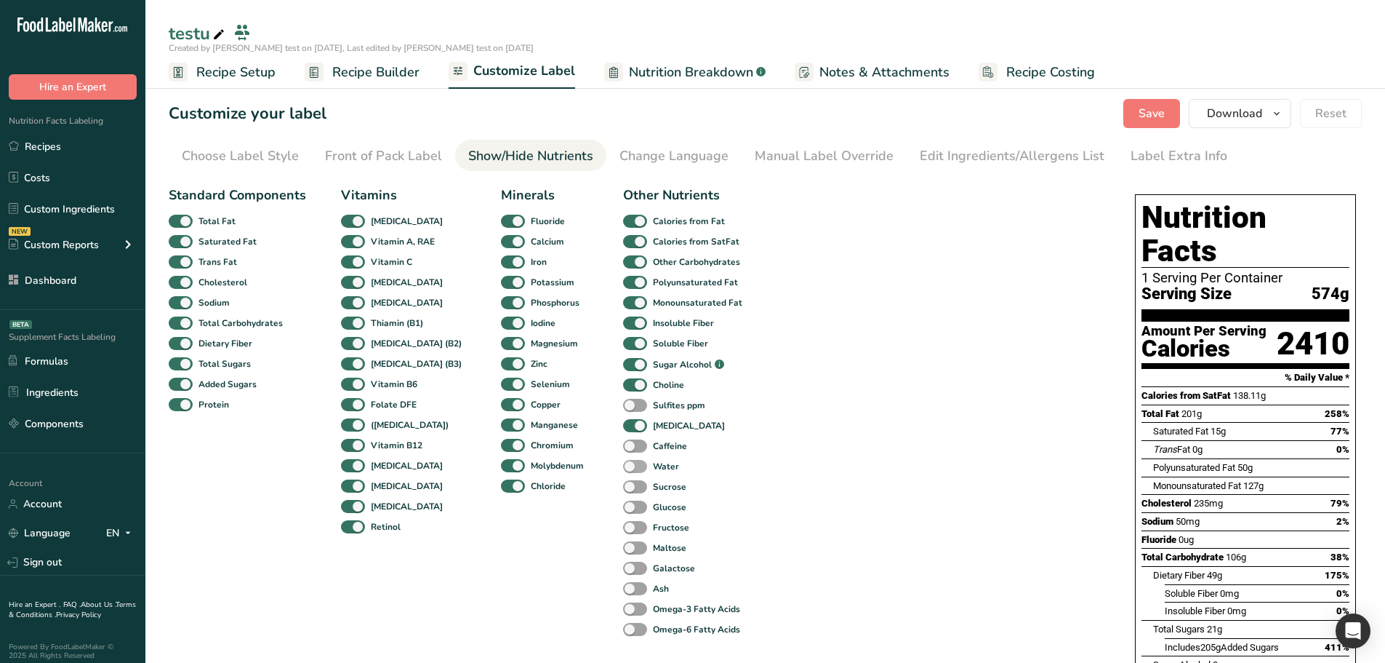
click at [623, 444] on span at bounding box center [635, 446] width 24 height 14
click at [623, 444] on input "Caffeine" at bounding box center [627, 445] width 9 height 9
checkbox input "true"
click at [623, 463] on span at bounding box center [635, 467] width 24 height 14
click at [623, 463] on input "Water" at bounding box center [627, 465] width 9 height 9
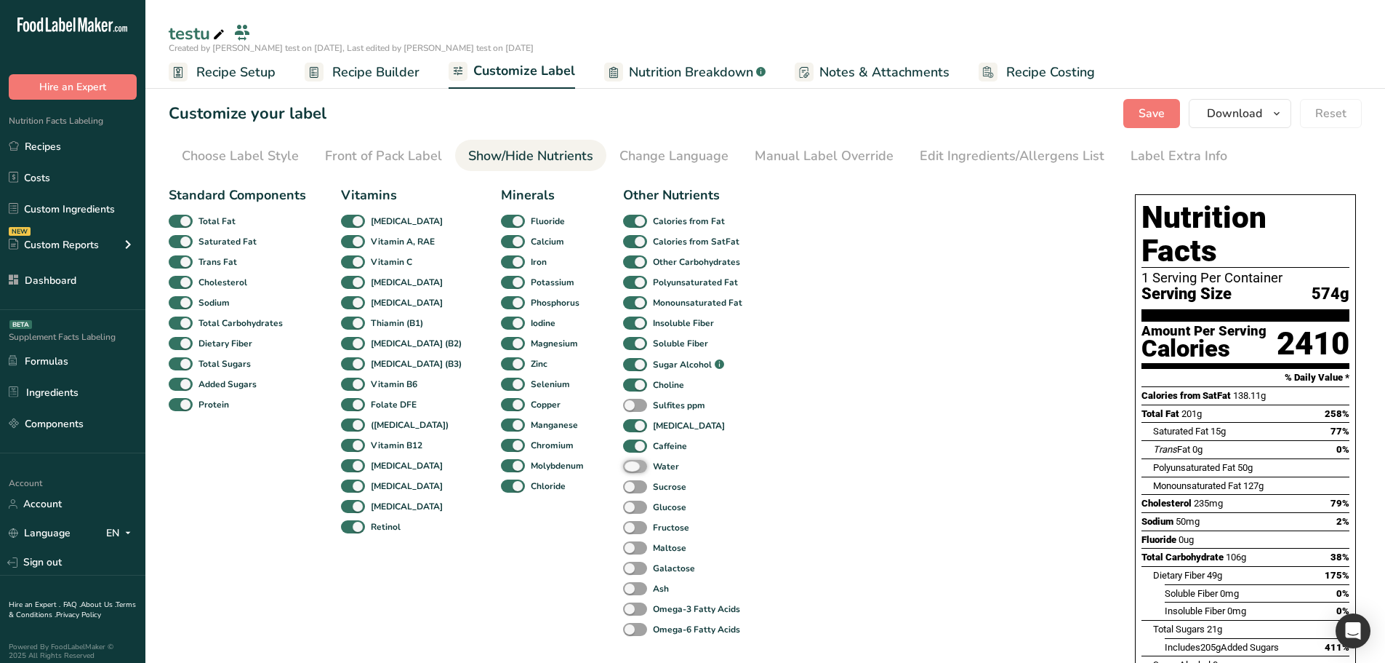
checkbox input "true"
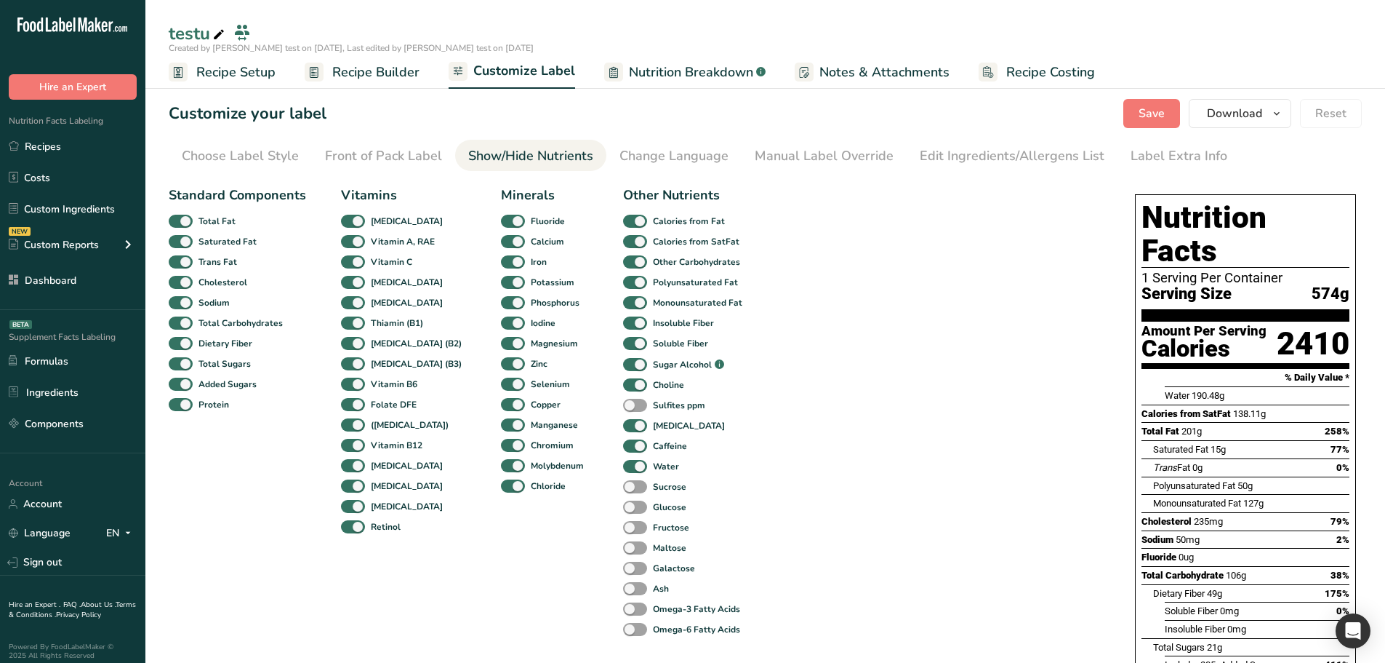
click at [623, 394] on div "Choline" at bounding box center [638, 385] width 31 height 20
click at [623, 404] on span at bounding box center [635, 406] width 24 height 14
click at [623, 404] on input "Sulfites ppm" at bounding box center [627, 404] width 9 height 9
checkbox input "true"
click at [623, 486] on span at bounding box center [635, 487] width 24 height 14
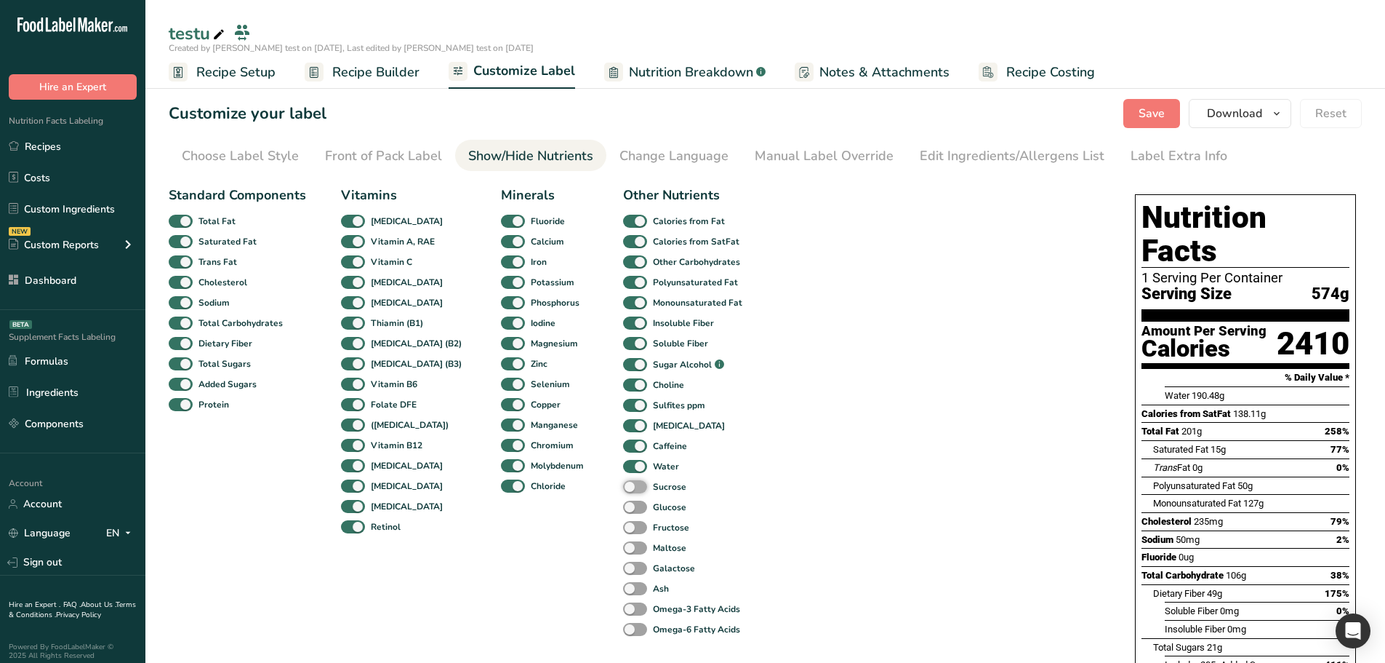
click at [623, 486] on input "Sucrose" at bounding box center [627, 485] width 9 height 9
checkbox input "true"
click at [623, 507] on span at bounding box center [635, 507] width 24 height 14
click at [623, 507] on input "Glucose" at bounding box center [627, 506] width 9 height 9
checkbox input "true"
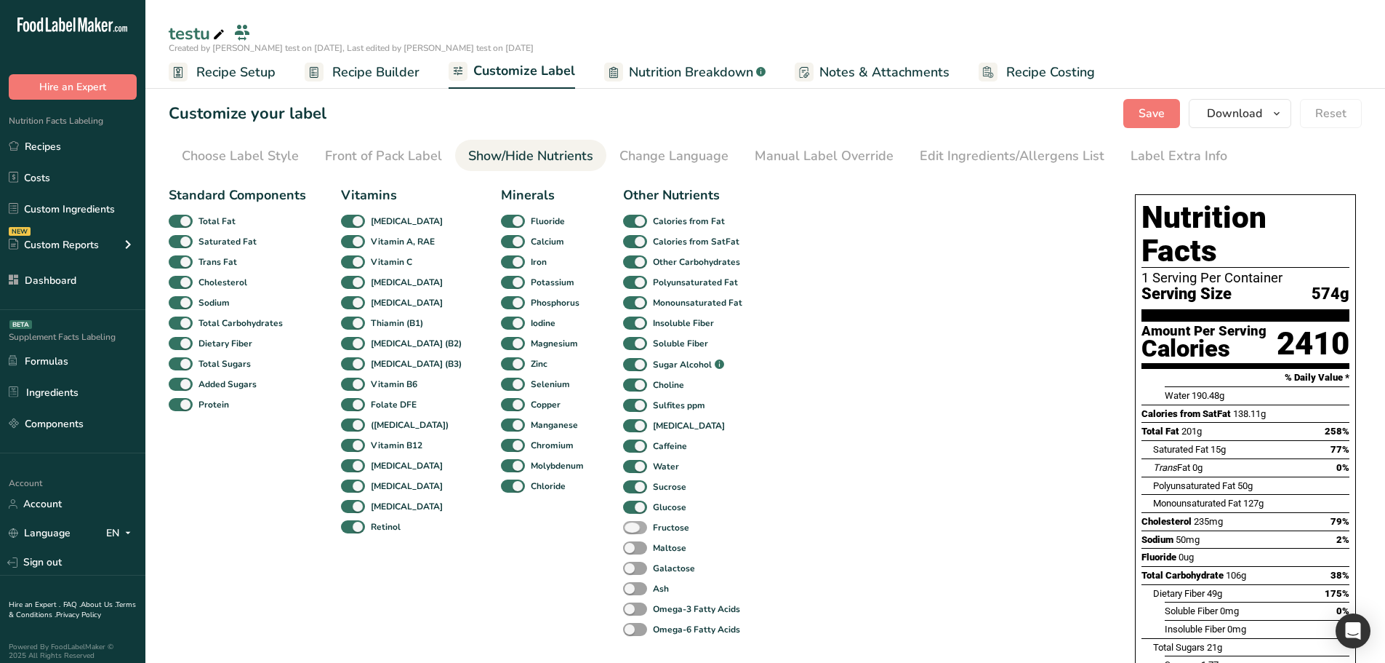
click at [623, 525] on span at bounding box center [635, 528] width 24 height 14
click at [623, 525] on input "Fructose" at bounding box center [627, 526] width 9 height 9
checkbox input "true"
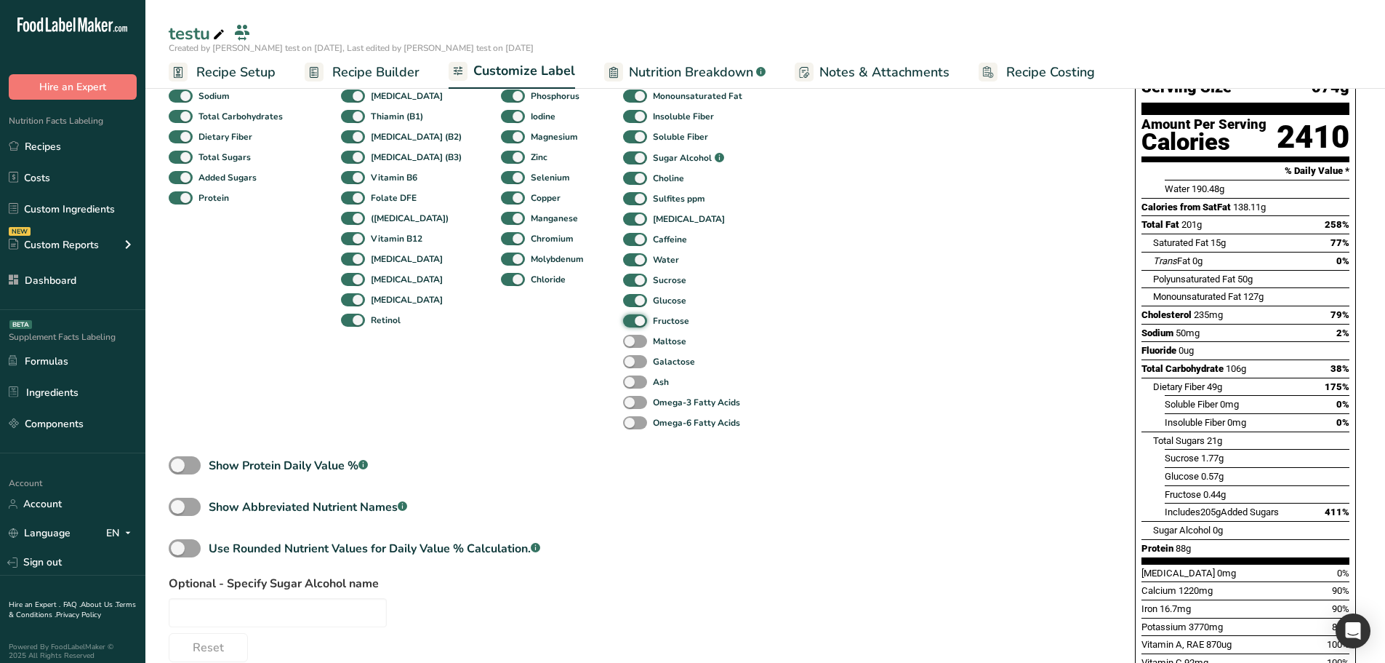
scroll to position [207, 0]
click at [623, 417] on span at bounding box center [635, 422] width 24 height 14
click at [623, 417] on input "Omega-6 Fatty Acids" at bounding box center [627, 421] width 9 height 9
checkbox input "true"
click at [623, 393] on div "Omega-3 Fatty Acids" at bounding box center [638, 401] width 31 height 20
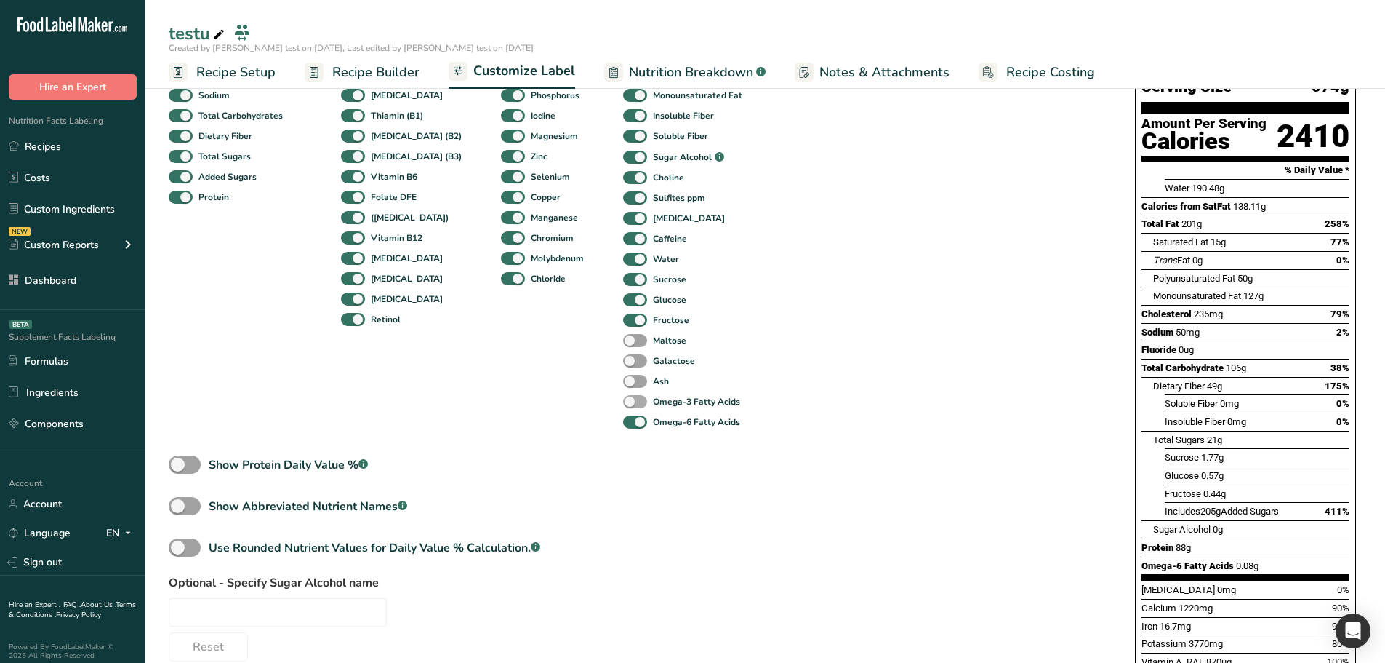
click at [623, 399] on span at bounding box center [635, 402] width 24 height 14
click at [623, 399] on input "Omega-3 Fatty Acids" at bounding box center [627, 400] width 9 height 9
checkbox input "true"
click at [623, 385] on span at bounding box center [635, 382] width 24 height 14
click at [623, 385] on input "Ash" at bounding box center [627, 380] width 9 height 9
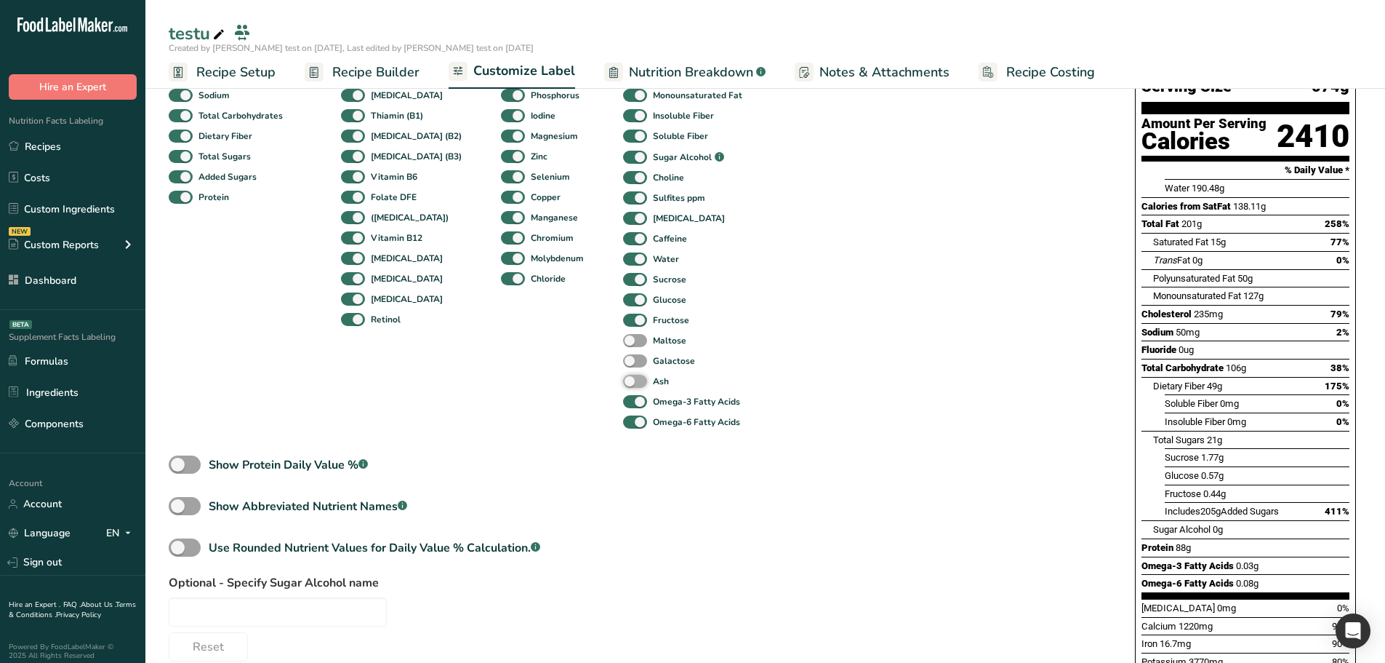
checkbox input "true"
click at [623, 356] on span at bounding box center [635, 361] width 24 height 14
click at [623, 356] on input "Galactose" at bounding box center [627, 360] width 9 height 9
checkbox input "true"
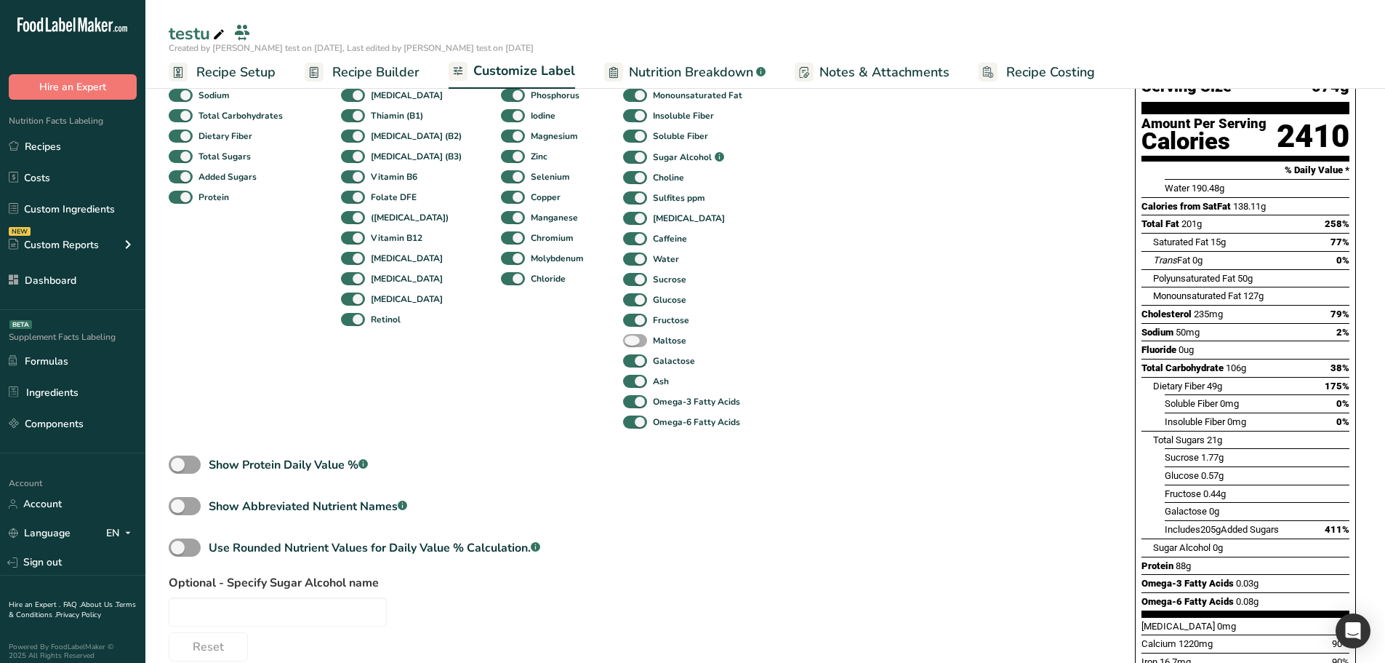
click at [623, 342] on span at bounding box center [635, 341] width 24 height 14
click at [623, 342] on input "Maltose" at bounding box center [627, 339] width 9 height 9
checkbox input "true"
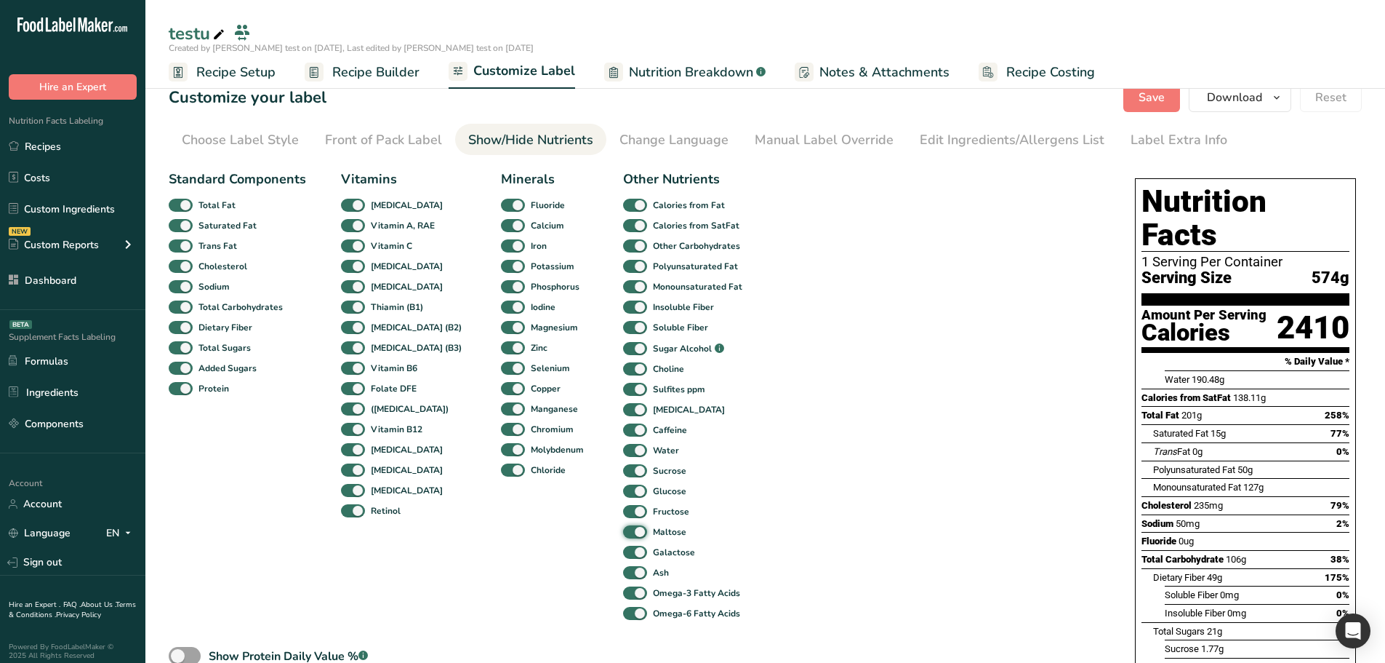
scroll to position [0, 0]
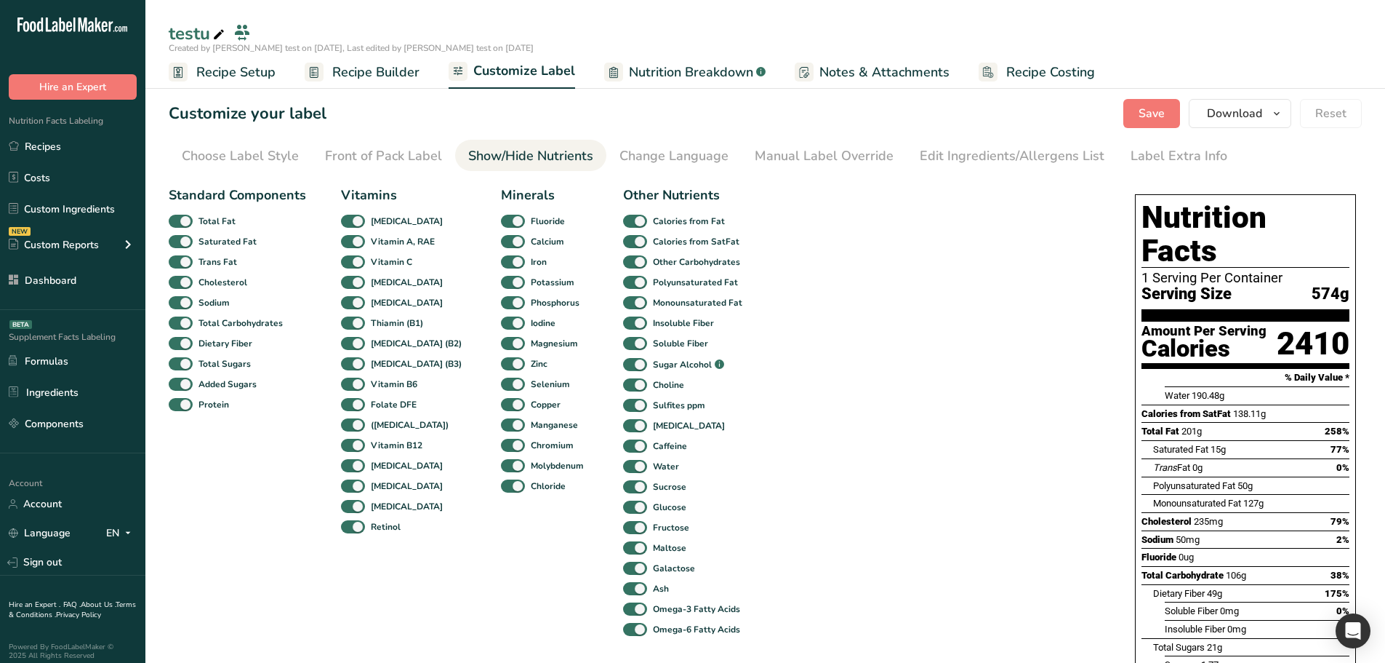
click at [332, 65] on span "Recipe Builder" at bounding box center [375, 73] width 87 height 20
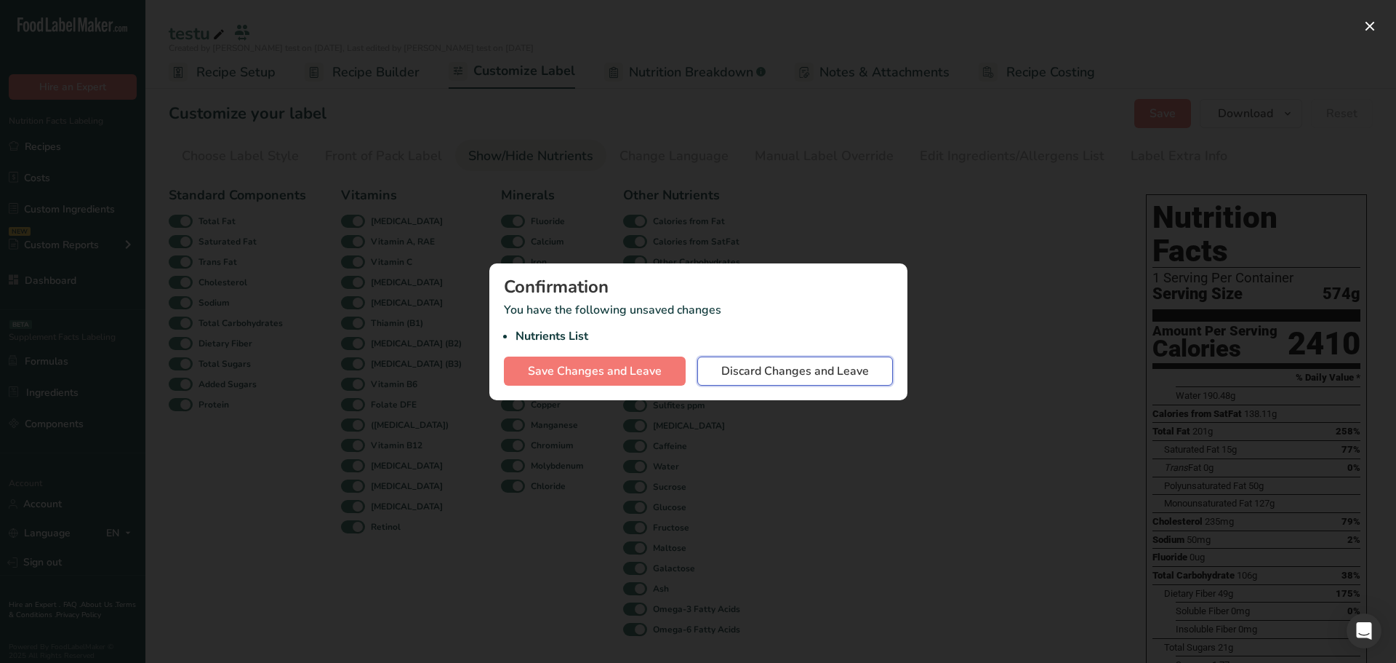
click at [774, 375] on span "Discard Changes and Leave" at bounding box center [795, 370] width 148 height 17
